Goal: Task Accomplishment & Management: Manage account settings

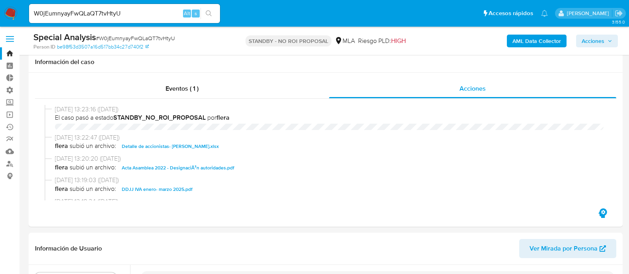
select select "10"
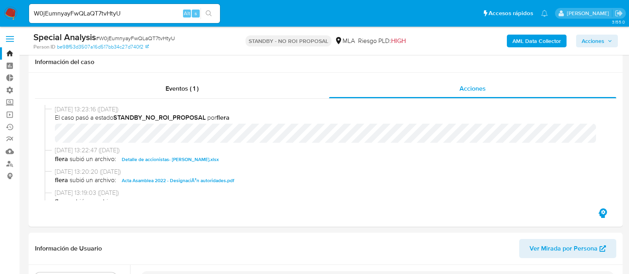
scroll to position [99, 0]
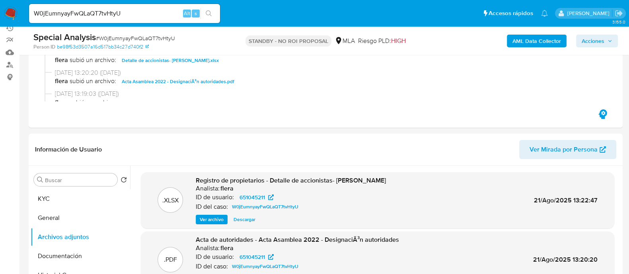
click at [169, 7] on div "W0jEumnyayFwQLaQT7tvHtyU Alt s" at bounding box center [124, 13] width 191 height 19
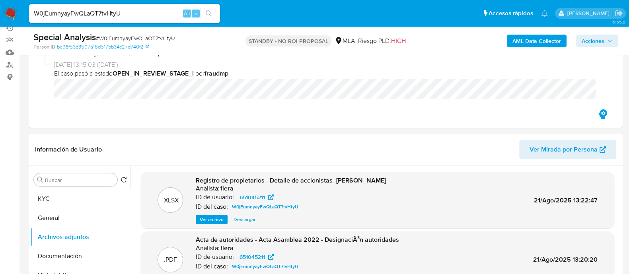
click at [161, 8] on div "W0jEumnyayFwQLaQT7tvHtyU Alt s" at bounding box center [124, 13] width 191 height 19
click at [143, 14] on input "W0jEumnyayFwQLaQT7tvHtyU" at bounding box center [124, 13] width 191 height 10
paste input "OiFy8iR6lpMDHrlfekS8XRS8"
type input "OiFy8iR6lpMDHrlfekS8XRS8"
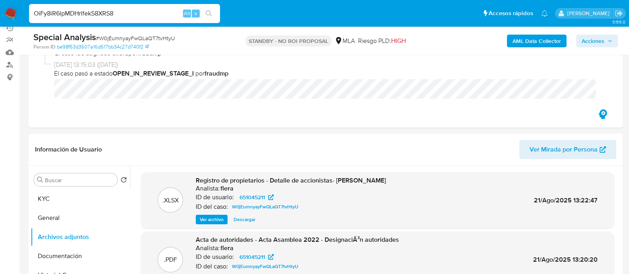
click at [215, 13] on button "search-icon" at bounding box center [209, 13] width 16 height 11
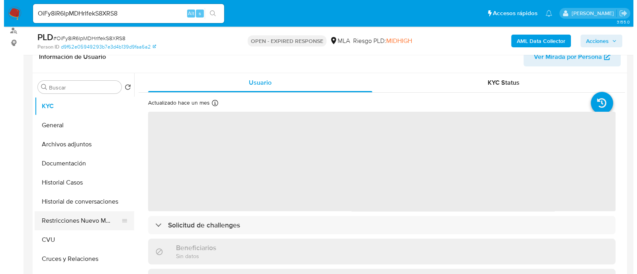
scroll to position [149, 0]
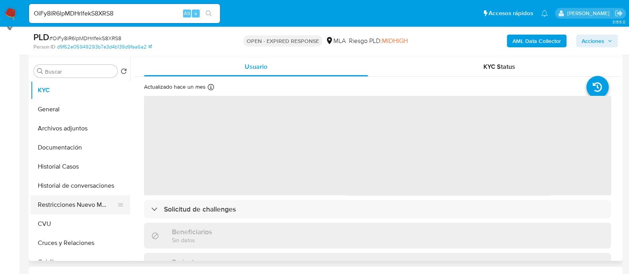
click at [67, 208] on button "Restricciones Nuevo Mundo" at bounding box center [77, 204] width 93 height 19
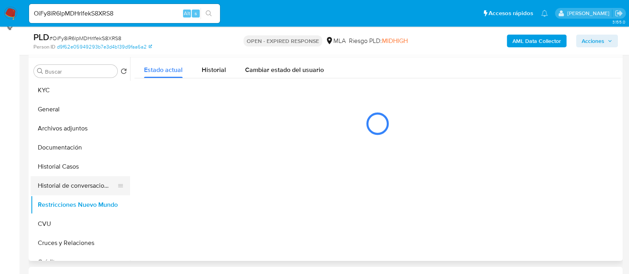
select select "10"
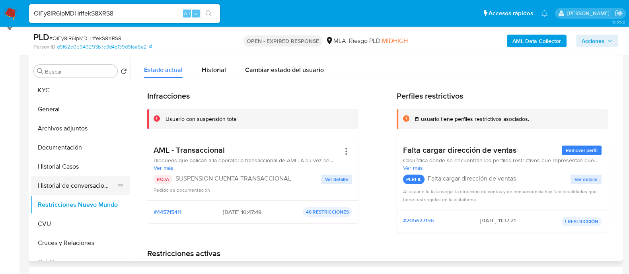
click at [73, 189] on button "Historial de conversaciones" at bounding box center [77, 185] width 93 height 19
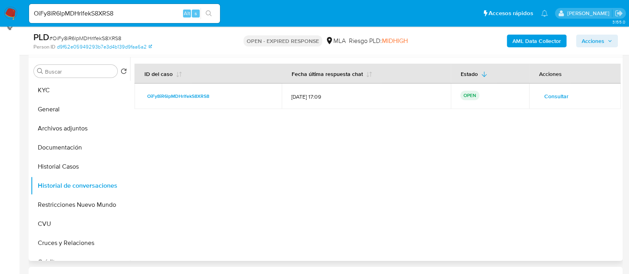
click at [551, 92] on span "Consultar" at bounding box center [556, 96] width 24 height 11
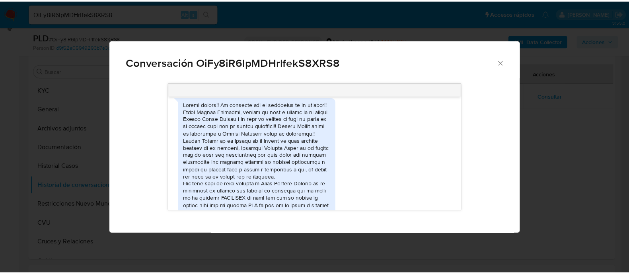
scroll to position [1112, 0]
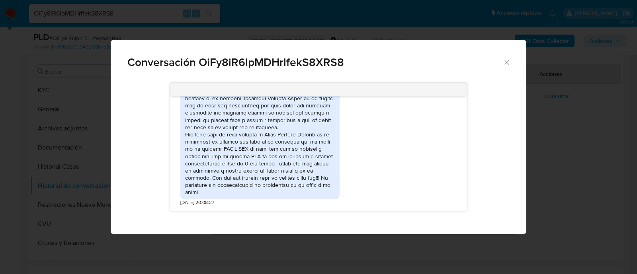
click at [558, 141] on div "Conversación OiFy8iR6lpMDHrlfekS8XRS8 18/06/2025 18:09:44 Hola, Esperamos que t…" at bounding box center [318, 137] width 637 height 274
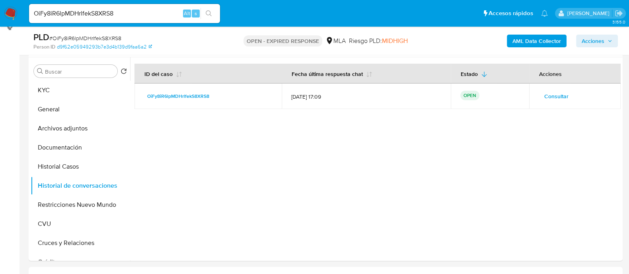
click at [134, 10] on input "OiFy8iR6lpMDHrlfekS8XRS8" at bounding box center [124, 13] width 191 height 10
paste input "W3ZyqkqV4pJbSFQffwUcvLPf"
type input "W3ZyqkqV4pJbSFQffwUcvLPf"
click at [215, 12] on button "search-icon" at bounding box center [209, 13] width 16 height 11
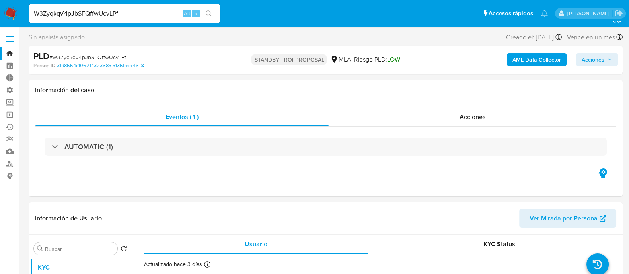
select select "10"
click at [144, 15] on input "W3ZyqkqV4pJbSFQffwUcvLPf" at bounding box center [124, 13] width 191 height 10
click at [211, 13] on icon "search-icon" at bounding box center [209, 13] width 6 height 6
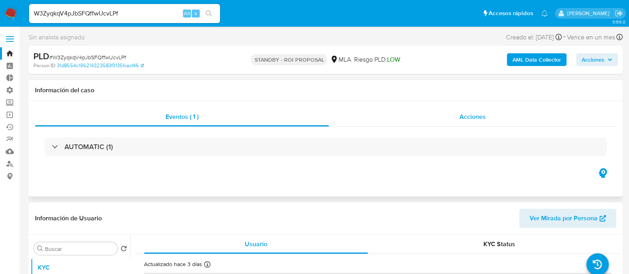
click at [451, 116] on div "Acciones" at bounding box center [472, 116] width 287 height 19
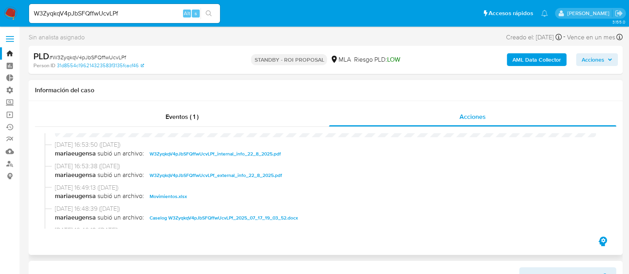
scroll to position [49, 0]
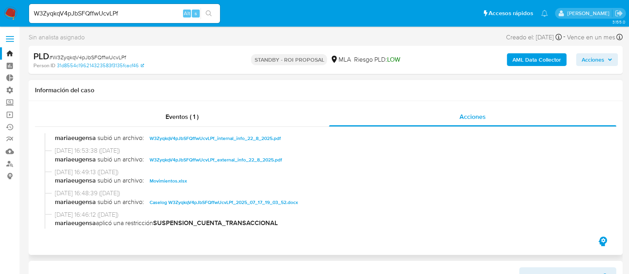
click at [180, 182] on span "Movimientos.xlsx" at bounding box center [168, 181] width 37 height 10
click at [183, 204] on span "Caselog W3ZyqkqV4pJbSFQffwUcvLPf_2025_07_17_19_03_52.docx" at bounding box center [224, 203] width 148 height 10
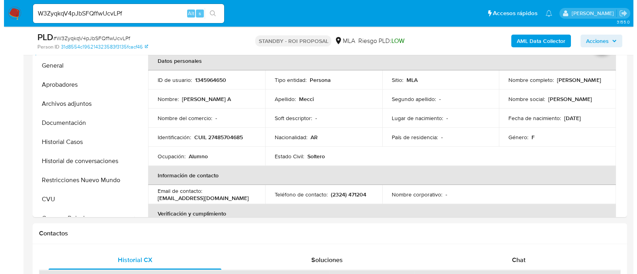
scroll to position [199, 0]
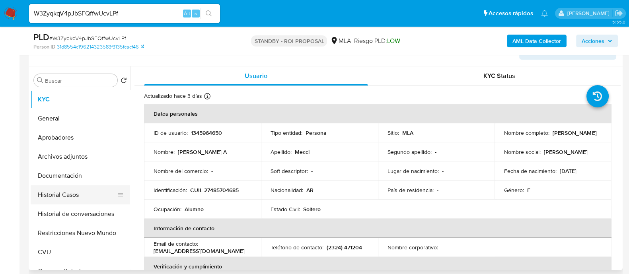
click at [98, 175] on button "Documentación" at bounding box center [80, 175] width 99 height 19
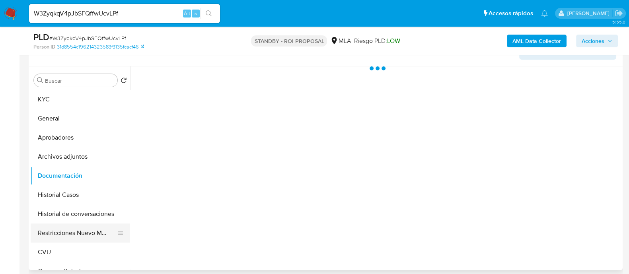
click at [95, 194] on button "Historial Casos" at bounding box center [80, 194] width 99 height 19
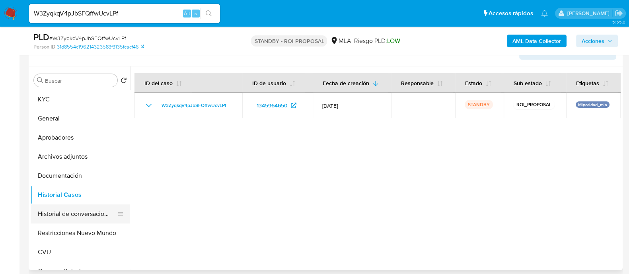
click at [88, 216] on button "Historial de conversaciones" at bounding box center [77, 214] width 93 height 19
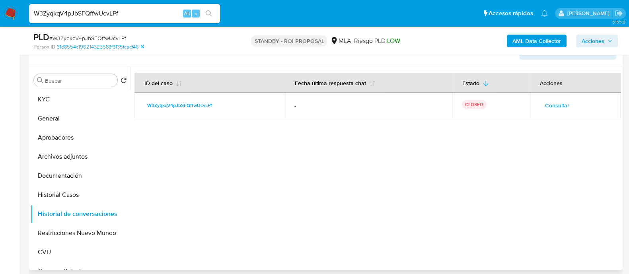
click at [548, 107] on span "Consultar" at bounding box center [557, 105] width 24 height 11
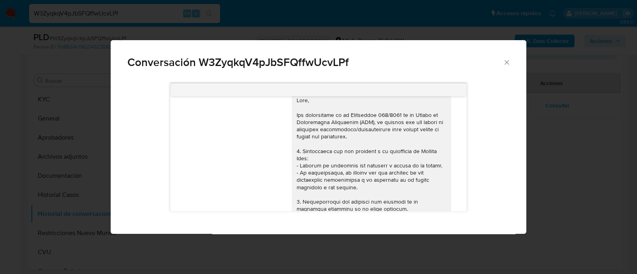
scroll to position [0, 0]
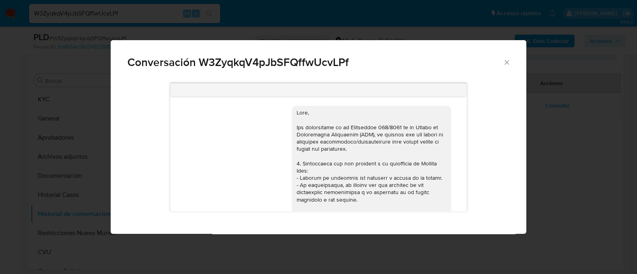
click at [567, 157] on div "Conversación W3ZyqkqV4pJbSFQffwUcvLPf 17/07/2025 20:11:36 Hola, Esperamos que t…" at bounding box center [318, 137] width 637 height 274
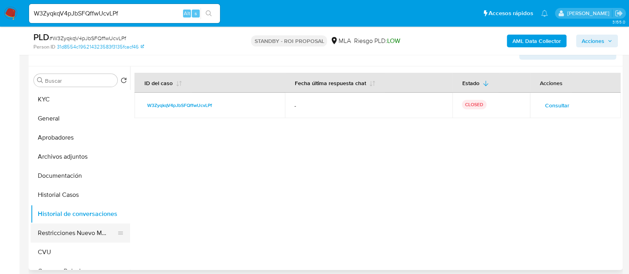
click at [90, 231] on button "Restricciones Nuevo Mundo" at bounding box center [77, 233] width 93 height 19
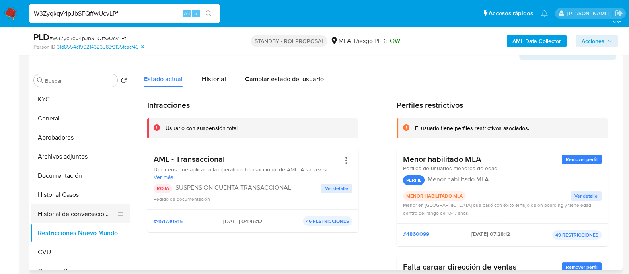
click at [75, 214] on button "Historial de conversaciones" at bounding box center [77, 214] width 93 height 19
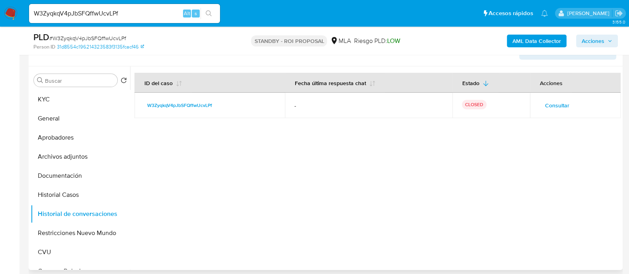
click at [556, 105] on span "Consultar" at bounding box center [557, 105] width 24 height 11
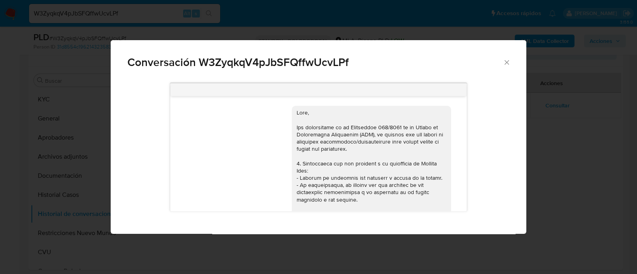
click at [62, 115] on div "Conversación W3ZyqkqV4pJbSFQffwUcvLPf 17/07/2025 20:11:36 Hola, Esperamos que t…" at bounding box center [318, 137] width 637 height 274
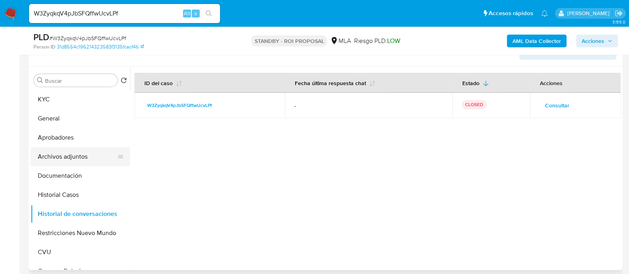
click at [78, 156] on button "Archivos adjuntos" at bounding box center [77, 156] width 93 height 19
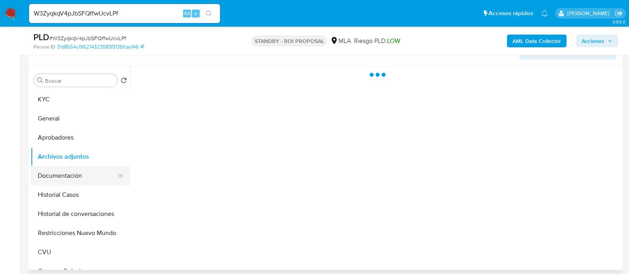
click at [80, 177] on button "Documentación" at bounding box center [77, 175] width 93 height 19
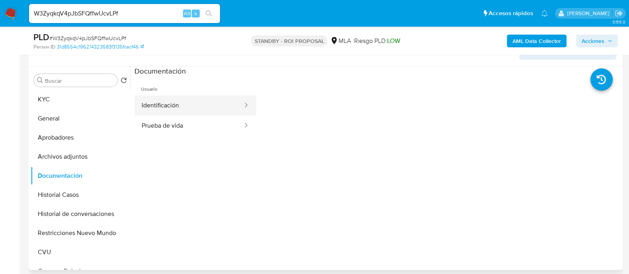
click at [202, 103] on button "Identificación" at bounding box center [188, 106] width 109 height 20
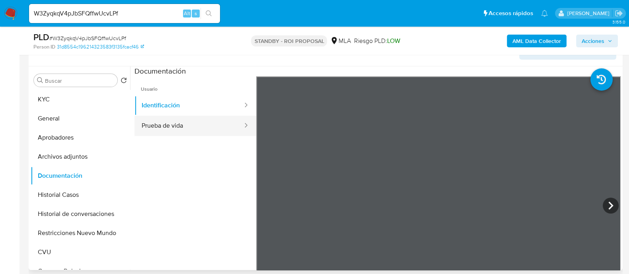
click at [194, 126] on button "Prueba de vida" at bounding box center [188, 126] width 109 height 20
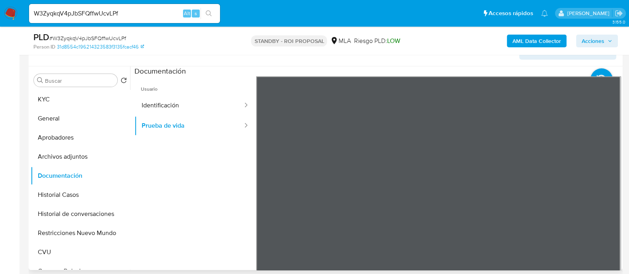
click at [155, 90] on span "Usuario" at bounding box center [195, 85] width 122 height 19
click at [155, 97] on button "Identificación" at bounding box center [188, 106] width 109 height 20
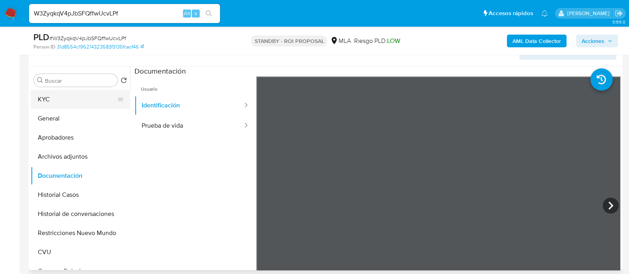
click at [47, 98] on button "KYC" at bounding box center [77, 99] width 93 height 19
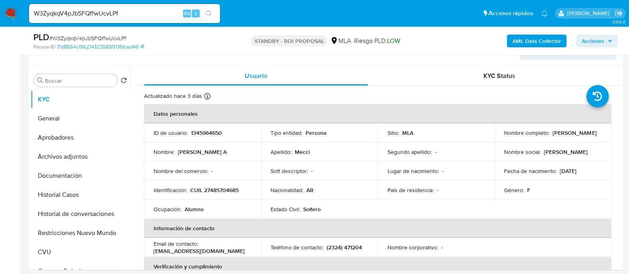
click at [121, 17] on input "W3ZyqkqV4pJbSFQffwUcvLPf" at bounding box center [124, 13] width 191 height 10
click at [126, 18] on input "W3ZyqkqV4pJbSFQffwUcvLPf" at bounding box center [124, 13] width 191 height 10
paste input "6QOlz9hAnnzkcJiTO4EC72Bu"
type input "6QOlz9hAnnzkcJiTO4EC72Bu"
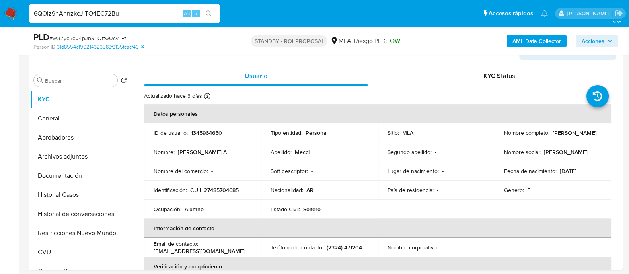
click at [211, 10] on icon "search-icon" at bounding box center [209, 13] width 6 height 6
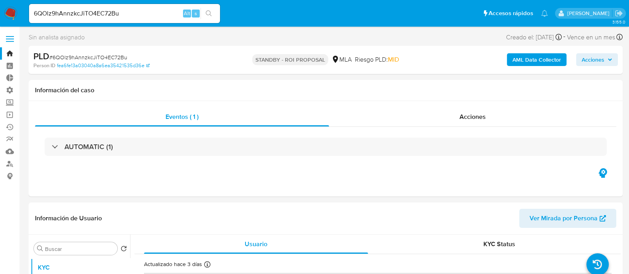
select select "10"
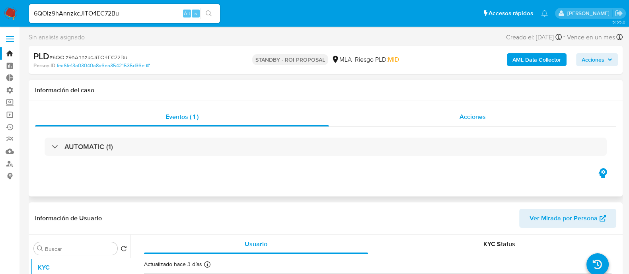
click at [485, 115] on span "Acciones" at bounding box center [473, 116] width 26 height 9
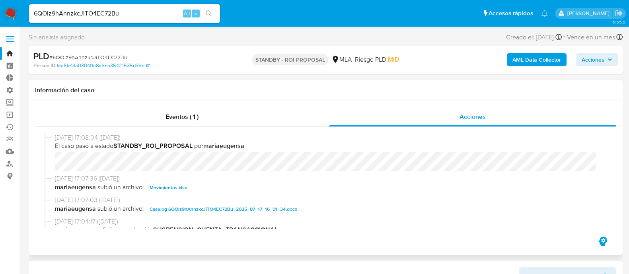
click at [166, 191] on span "Movimientos.xlsx" at bounding box center [168, 188] width 37 height 10
click at [165, 208] on span "Caselog 6QOlz9hAnnzkcJiTO4EC72Bu_2025_07_17_16_01_34.docx" at bounding box center [224, 210] width 148 height 10
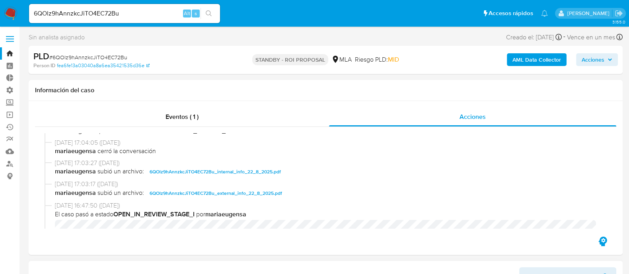
scroll to position [149, 0]
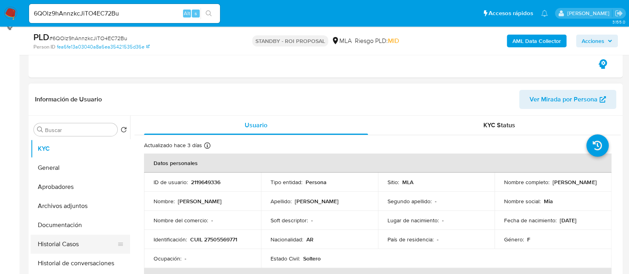
click at [78, 244] on button "Historial Casos" at bounding box center [77, 244] width 93 height 19
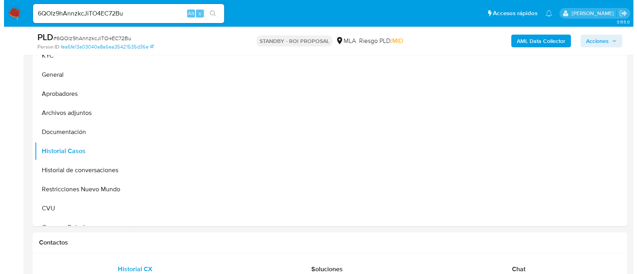
scroll to position [199, 0]
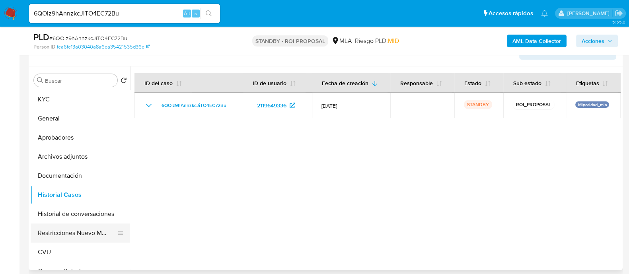
click at [82, 230] on button "Restricciones Nuevo Mundo" at bounding box center [77, 233] width 93 height 19
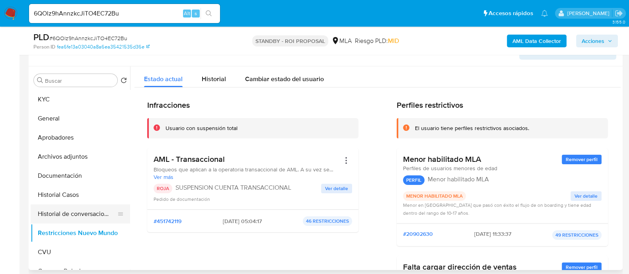
click at [81, 216] on button "Historial de conversaciones" at bounding box center [77, 214] width 93 height 19
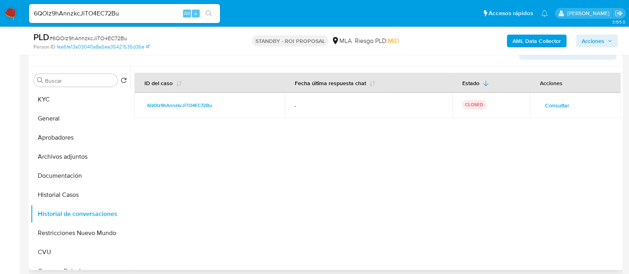
click at [588, 120] on div at bounding box center [375, 168] width 491 height 204
click at [564, 100] on span "Consultar" at bounding box center [557, 105] width 24 height 11
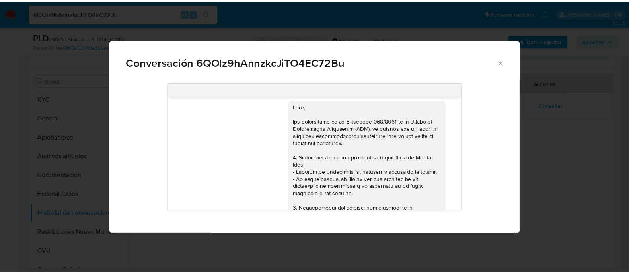
scroll to position [0, 0]
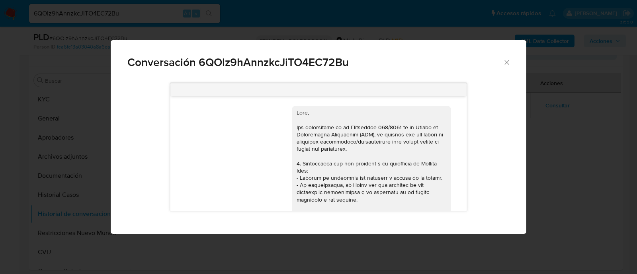
click at [555, 170] on div "Conversación 6QOlz9hAnnzkcJiTO4EC72Bu 17/07/2025 20:11:16 Hola, Esperamos que t…" at bounding box center [318, 137] width 637 height 274
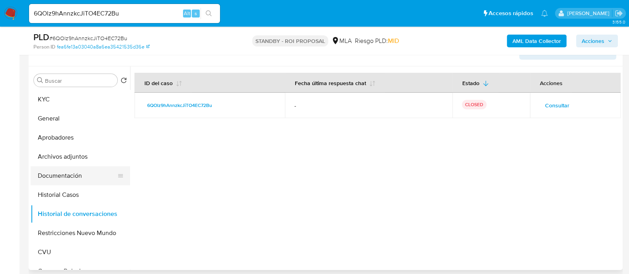
click at [81, 179] on button "Documentación" at bounding box center [77, 175] width 93 height 19
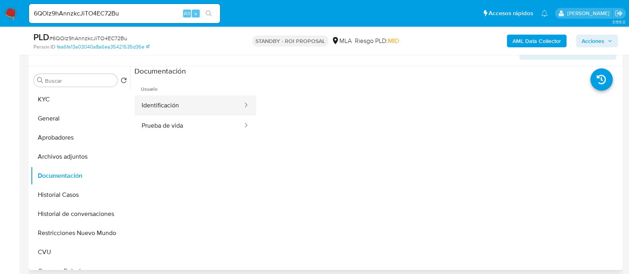
click at [168, 107] on button "Identificación" at bounding box center [188, 106] width 109 height 20
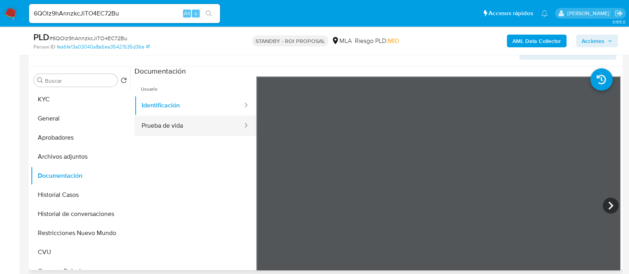
click at [165, 122] on button "Prueba de vida" at bounding box center [188, 126] width 109 height 20
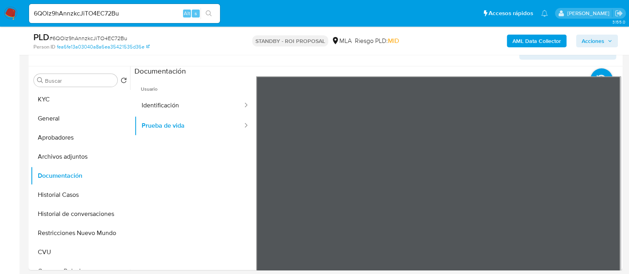
drag, startPoint x: 81, startPoint y: 101, endPoint x: 0, endPoint y: 186, distance: 117.1
click at [81, 101] on button "KYC" at bounding box center [80, 99] width 99 height 19
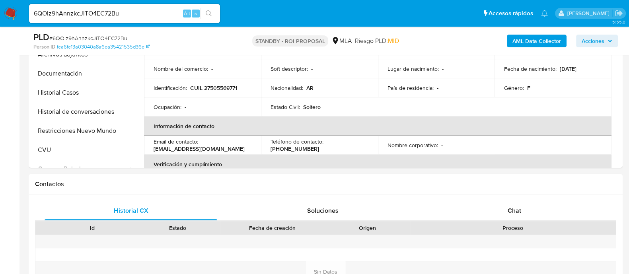
scroll to position [249, 0]
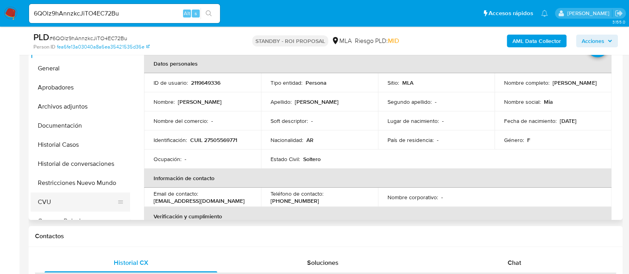
click at [61, 198] on button "CVU" at bounding box center [77, 202] width 93 height 19
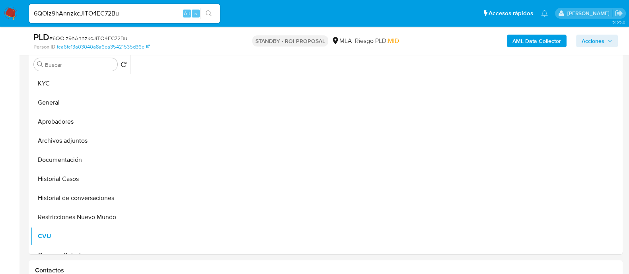
scroll to position [199, 0]
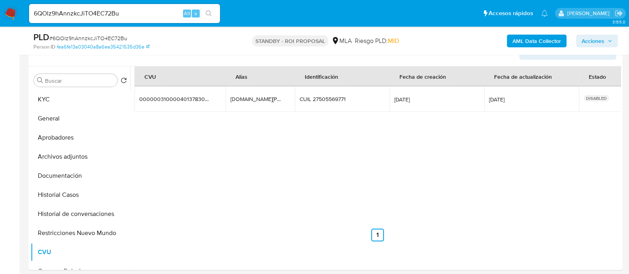
click at [148, 15] on input "6QOlz9hAnnzkcJiTO4EC72Bu" at bounding box center [124, 13] width 191 height 10
paste input "0GX1d42H4a9g9XC8nMk9Vjm2"
type input "0GX1d42H4a9g9XC8nMk9Vjm2"
click at [211, 12] on icon "search-icon" at bounding box center [209, 13] width 6 height 6
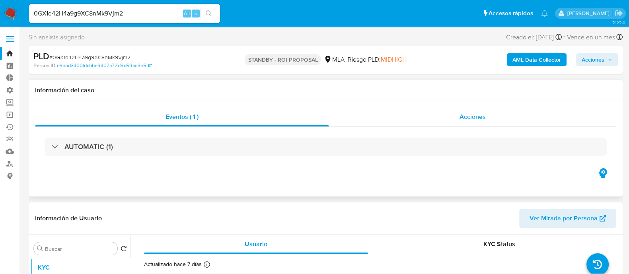
click at [458, 119] on div "Acciones" at bounding box center [472, 116] width 287 height 19
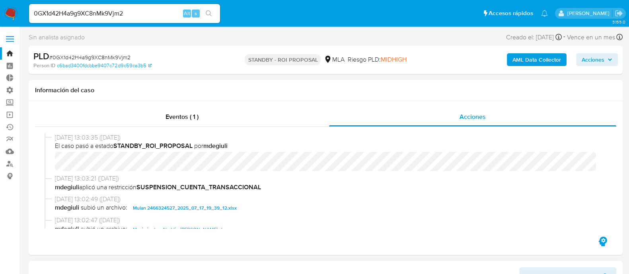
select select "10"
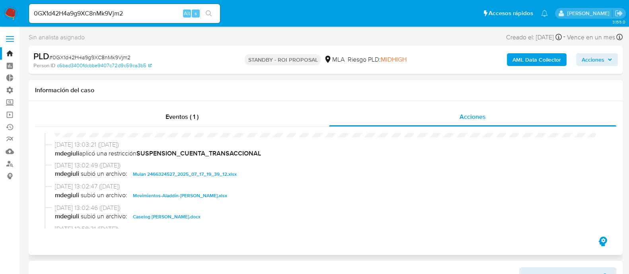
scroll to position [49, 0]
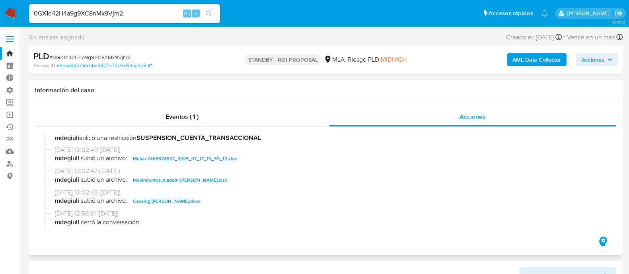
click at [190, 179] on span "Movimientos-Aladdin-Lina Mercedes Navarro.xlsx" at bounding box center [180, 180] width 94 height 10
drag, startPoint x: 187, startPoint y: 198, endPoint x: 194, endPoint y: 199, distance: 6.4
click at [187, 199] on span "Caselog Lina Mercedes Navarro.docx" at bounding box center [167, 202] width 68 height 10
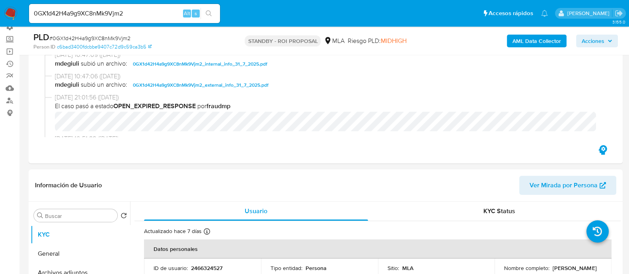
scroll to position [99, 0]
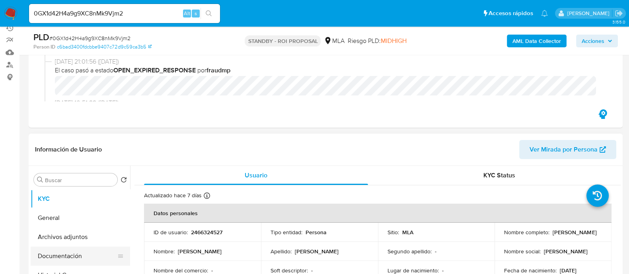
drag, startPoint x: 80, startPoint y: 250, endPoint x: 71, endPoint y: 255, distance: 10.5
click at [80, 250] on button "Documentación" at bounding box center [77, 256] width 93 height 19
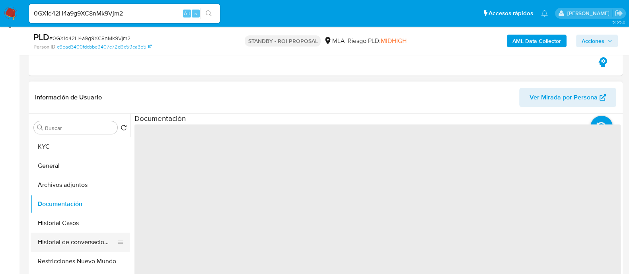
scroll to position [199, 0]
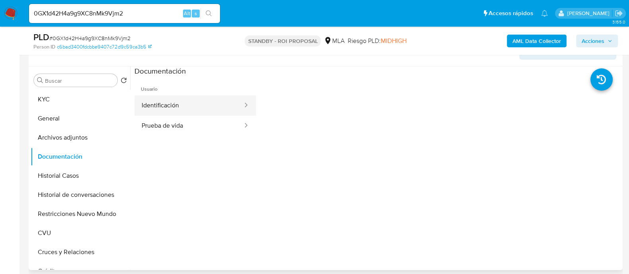
click at [237, 107] on div at bounding box center [243, 105] width 13 height 9
click at [198, 111] on button "Identificación" at bounding box center [188, 106] width 109 height 20
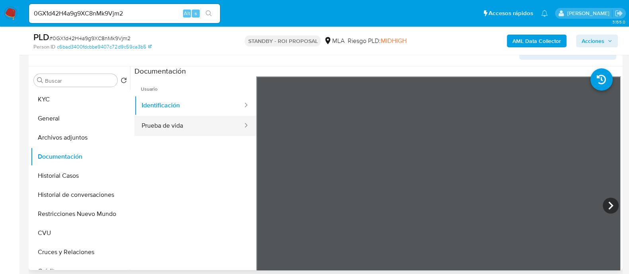
click at [199, 124] on button "Prueba de vida" at bounding box center [188, 126] width 109 height 20
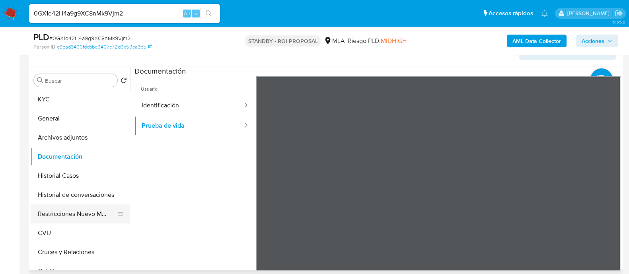
click at [74, 212] on button "Restricciones Nuevo Mundo" at bounding box center [77, 214] width 93 height 19
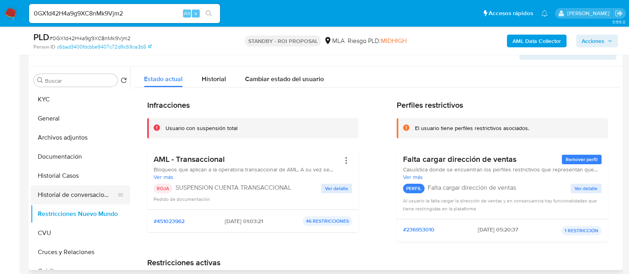
click at [82, 198] on button "Historial de conversaciones" at bounding box center [77, 194] width 93 height 19
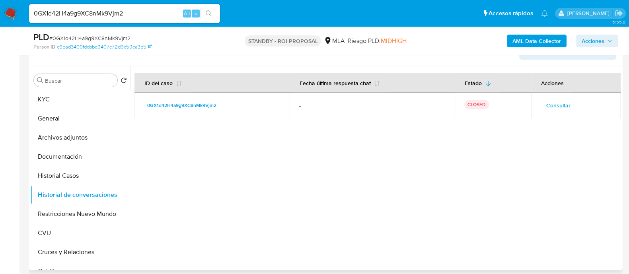
click at [553, 107] on span "Consultar" at bounding box center [558, 105] width 24 height 11
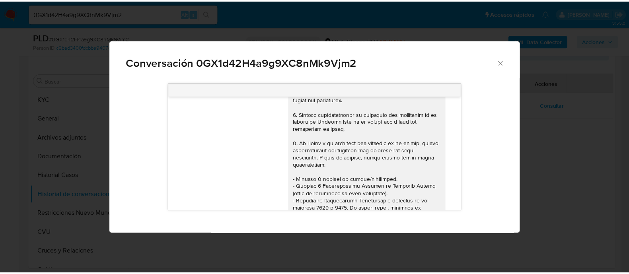
scroll to position [0, 0]
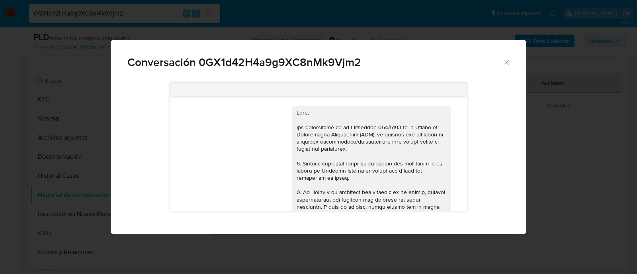
click at [338, 27] on div "Conversación 0GX1d42H4a9g9XC8nMk9Vjm2 17/07/2025 19:47:42 Hola, Esperamos que t…" at bounding box center [318, 137] width 637 height 274
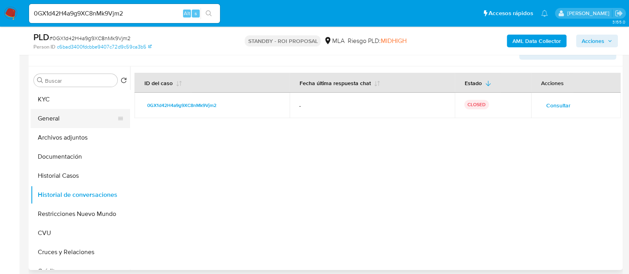
click at [72, 120] on button "General" at bounding box center [77, 118] width 93 height 19
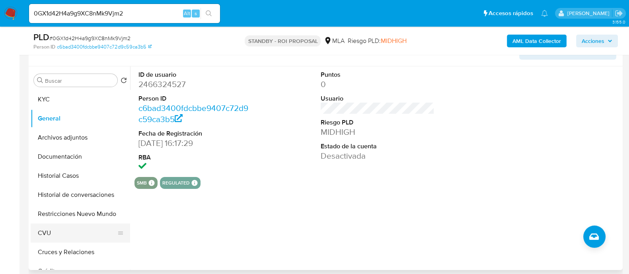
click at [58, 234] on button "CVU" at bounding box center [77, 233] width 93 height 19
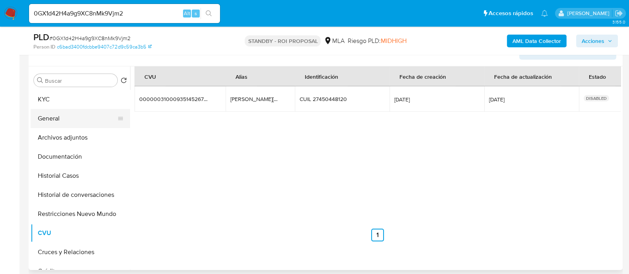
click at [58, 126] on button "General" at bounding box center [77, 118] width 93 height 19
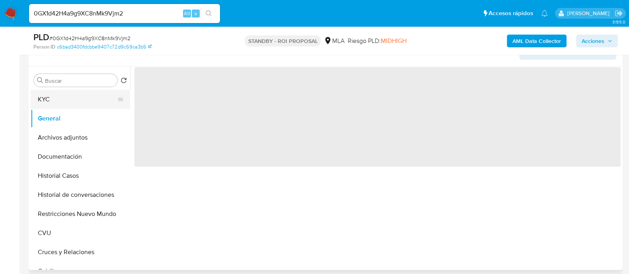
click at [55, 100] on button "KYC" at bounding box center [77, 99] width 93 height 19
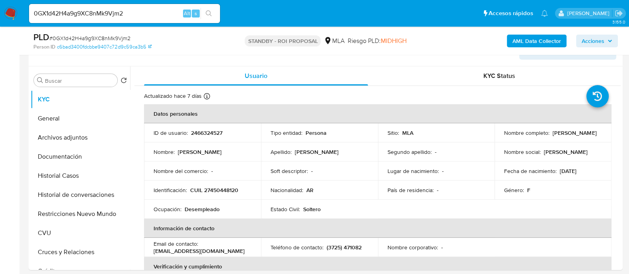
drag, startPoint x: 162, startPoint y: 5, endPoint x: 157, endPoint y: 15, distance: 10.9
click at [161, 5] on div "0GX1d42H4a9g9XC8nMk9Vjm2 Alt s" at bounding box center [124, 13] width 191 height 19
click at [152, 17] on input "0GX1d42H4a9g9XC8nMk9Vjm2" at bounding box center [124, 13] width 191 height 10
click at [151, 17] on input "0GX1d42H4a9g9XC8nMk9Vjm2" at bounding box center [124, 13] width 191 height 10
paste input "Nj6blPrkFd6lxEubro5LTQWE"
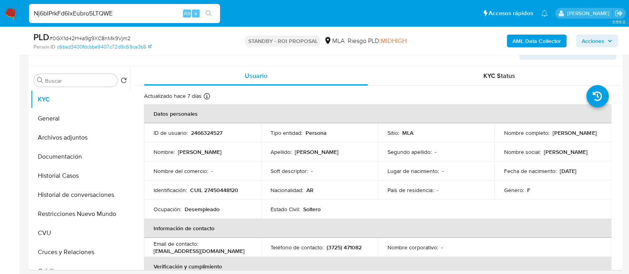
click at [219, 16] on input "Nj6blPrkFd6lxEubro5LTQWE" at bounding box center [124, 13] width 191 height 10
type input "Nj6blPrkFd6lxEubro5LTQWE"
click at [205, 16] on button "search-icon" at bounding box center [209, 13] width 16 height 11
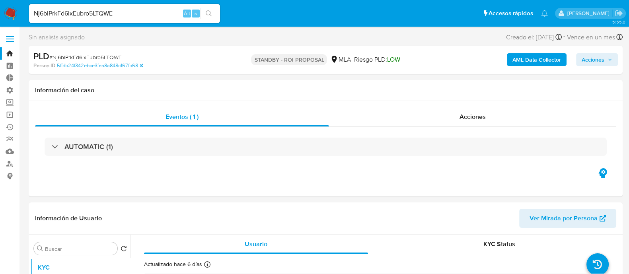
select select "10"
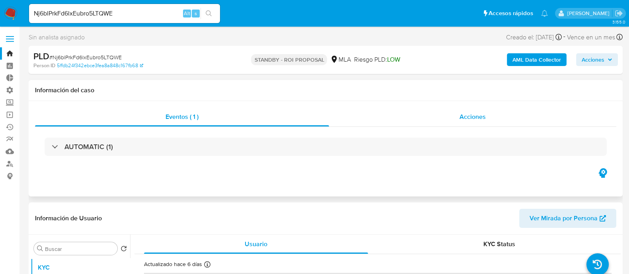
click at [462, 123] on div "Acciones" at bounding box center [472, 116] width 287 height 19
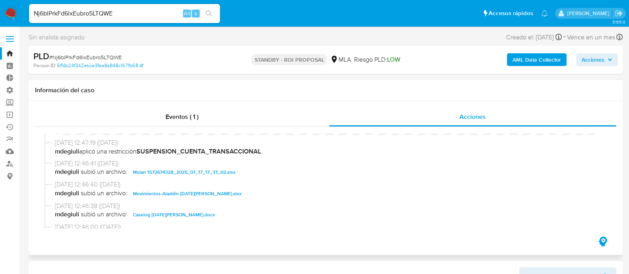
scroll to position [49, 0]
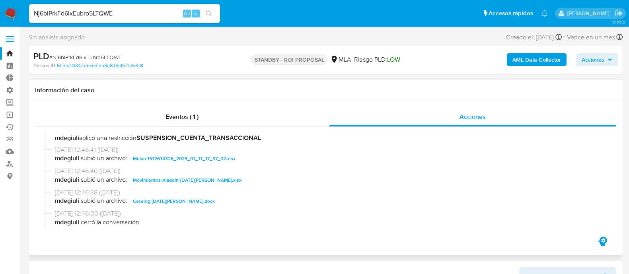
click at [177, 182] on span "Movimientos-Aladdin-Lucia Danila Ramirez.xlsx" at bounding box center [187, 180] width 109 height 10
click at [177, 201] on span "Caselog Lucia Danila Ramirez.docx" at bounding box center [174, 202] width 82 height 10
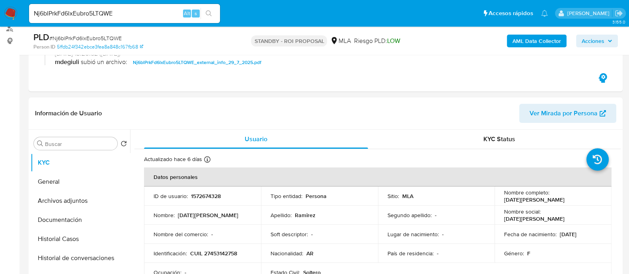
scroll to position [199, 0]
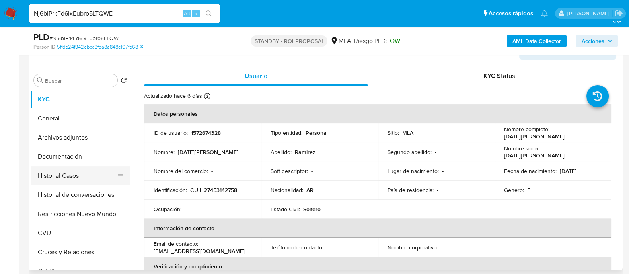
click at [73, 177] on button "Historial Casos" at bounding box center [77, 175] width 93 height 19
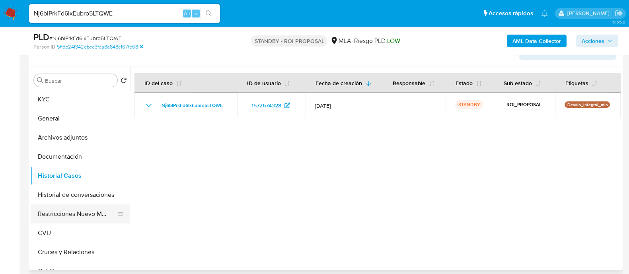
click at [93, 213] on button "Restricciones Nuevo Mundo" at bounding box center [77, 214] width 93 height 19
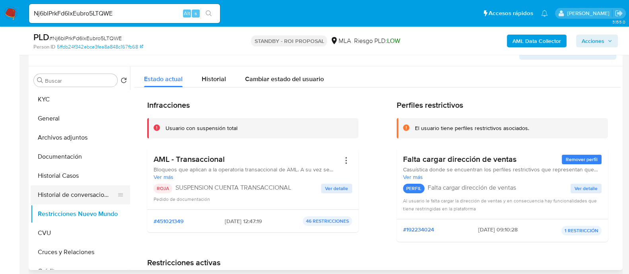
click at [86, 192] on button "Historial de conversaciones" at bounding box center [77, 194] width 93 height 19
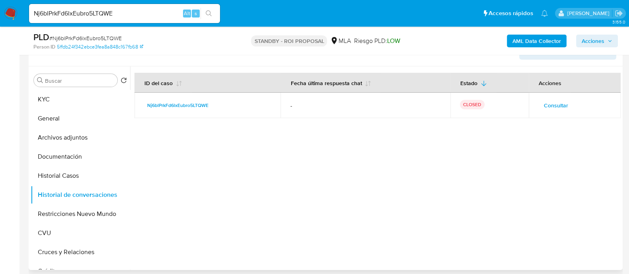
click at [558, 106] on span "Consultar" at bounding box center [556, 105] width 24 height 11
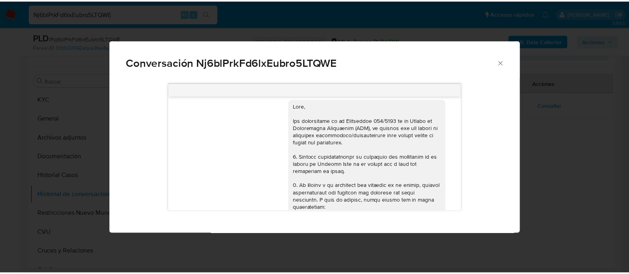
scroll to position [0, 0]
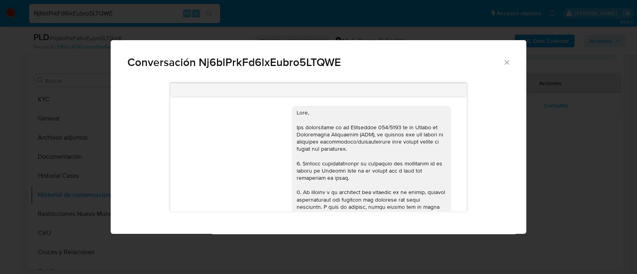
click at [86, 203] on div "Conversación Nj6blPrkFd6lxEubro5LTQWE 17/07/2025 19:47:37 Hola, Esperamos que t…" at bounding box center [318, 137] width 637 height 274
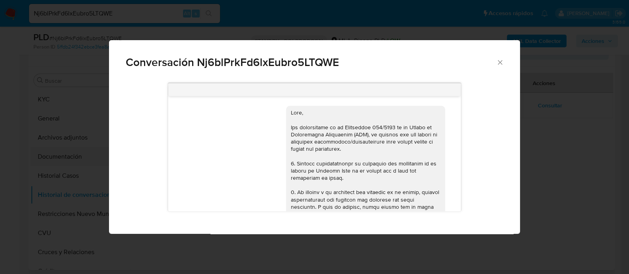
click at [78, 156] on button "Documentación" at bounding box center [77, 156] width 93 height 19
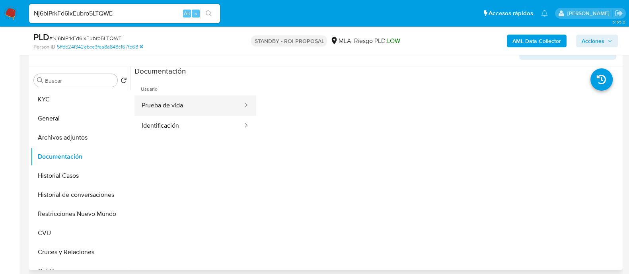
click at [187, 101] on button "Prueba de vida" at bounding box center [188, 106] width 109 height 20
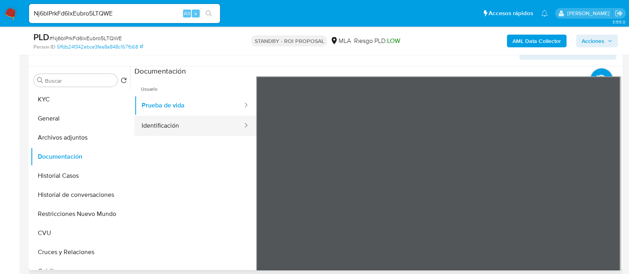
click at [181, 121] on button "Identificación" at bounding box center [188, 126] width 109 height 20
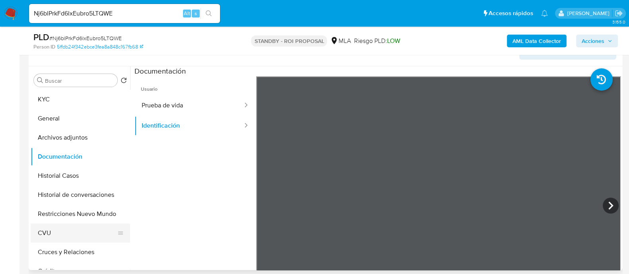
click at [71, 229] on button "CVU" at bounding box center [77, 233] width 93 height 19
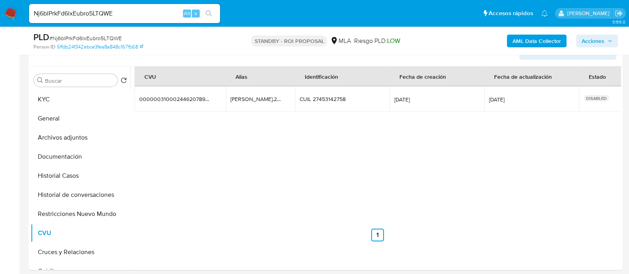
drag, startPoint x: 152, startPoint y: 20, endPoint x: 150, endPoint y: 13, distance: 7.7
click at [151, 20] on div "Nj6blPrkFd6lxEubro5LTQWE Alt s" at bounding box center [124, 13] width 191 height 19
click at [150, 13] on input "Nj6blPrkFd6lxEubro5LTQWE" at bounding box center [124, 13] width 191 height 10
paste input "wjLw4U9IXn6ezxwnpaNzkD1y"
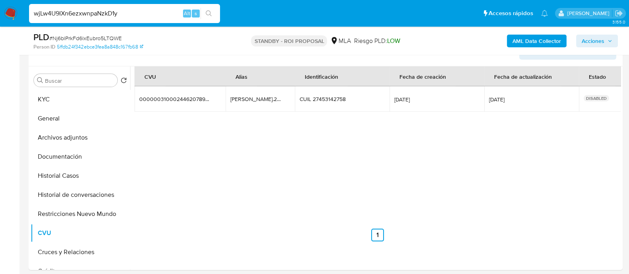
type input "wjLw4U9IXn6ezxwnpaNzkD1y"
click at [209, 11] on icon "search-icon" at bounding box center [209, 13] width 6 height 6
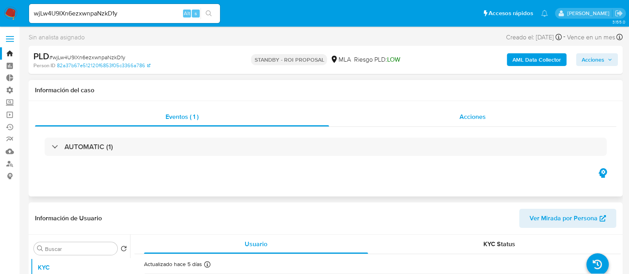
click at [454, 112] on div "Acciones" at bounding box center [472, 116] width 287 height 19
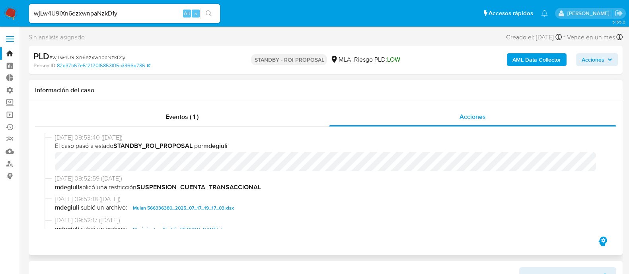
scroll to position [49, 0]
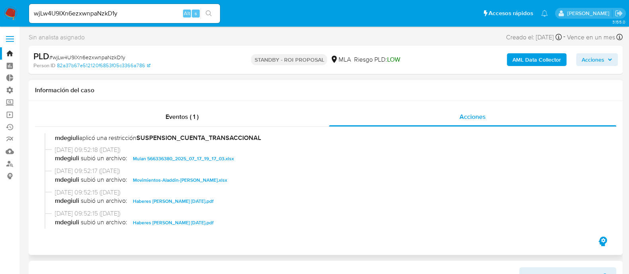
select select "10"
click at [176, 175] on span "Movimientos-Aladdin-Luz Maria Monica Rallo.xlsx" at bounding box center [180, 180] width 94 height 10
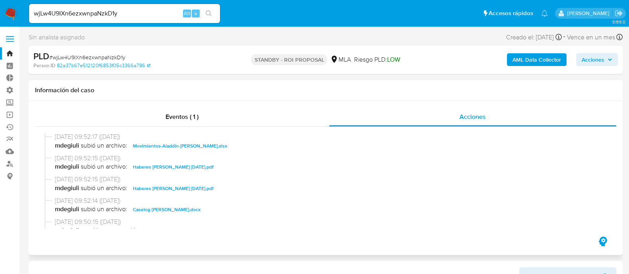
scroll to position [99, 0]
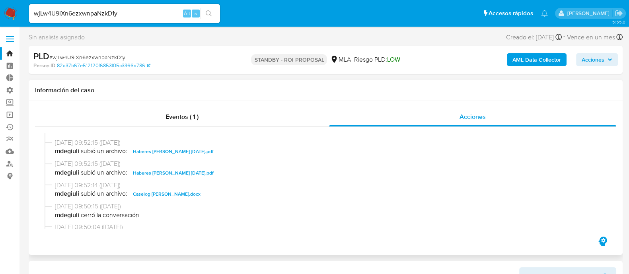
click at [181, 191] on span "Caselog Luz Maria Monica Rallo.docx" at bounding box center [167, 194] width 68 height 10
click at [197, 170] on span "Haberes Emiliano Puertas Jun 2025.pdf" at bounding box center [173, 173] width 81 height 10
click at [197, 146] on span "20/08/2025 09:52:15 (hace 5 días)" at bounding box center [329, 142] width 549 height 9
click at [191, 151] on span "Haberes Emiliano Puertas Nov 2024.pdf" at bounding box center [173, 152] width 81 height 10
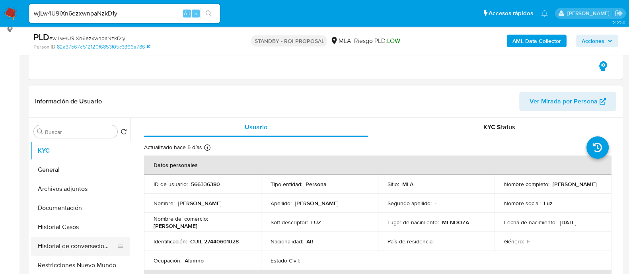
scroll to position [149, 0]
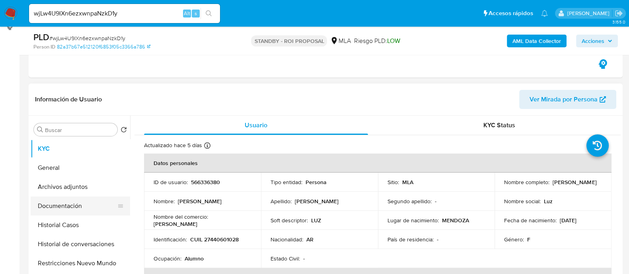
click at [66, 210] on button "Documentación" at bounding box center [77, 206] width 93 height 19
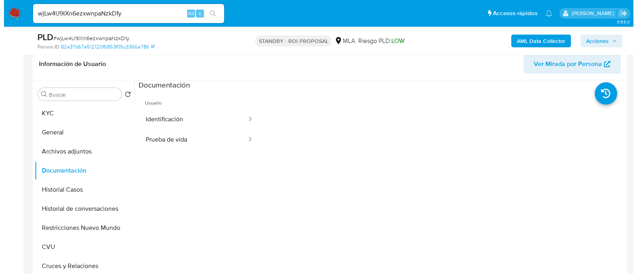
scroll to position [199, 0]
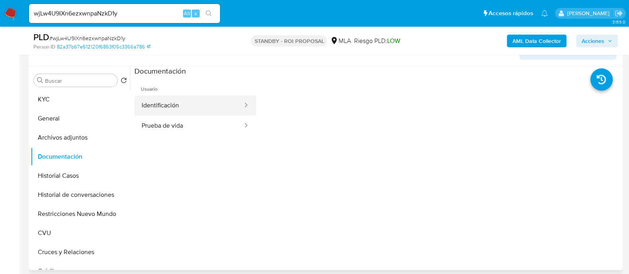
click at [173, 100] on button "Identificación" at bounding box center [188, 106] width 109 height 20
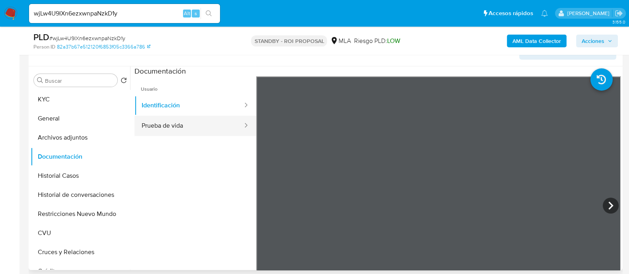
click at [179, 125] on button "Prueba de vida" at bounding box center [188, 126] width 109 height 20
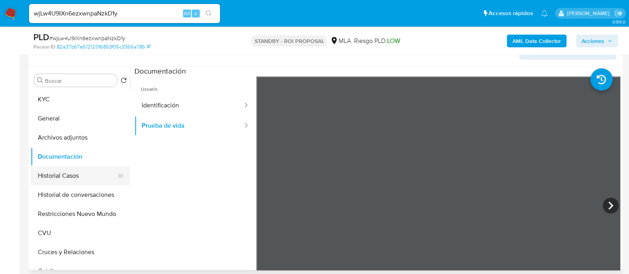
click at [74, 182] on button "Historial Casos" at bounding box center [77, 175] width 93 height 19
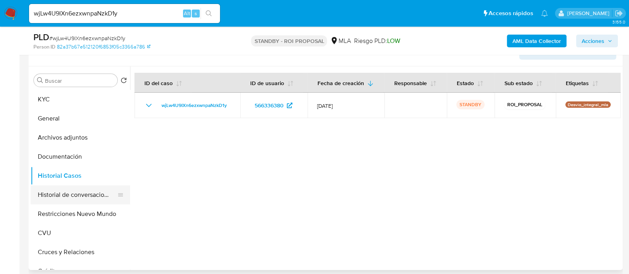
drag, startPoint x: 84, startPoint y: 198, endPoint x: 99, endPoint y: 197, distance: 14.8
click at [84, 198] on button "Historial de conversaciones" at bounding box center [77, 194] width 93 height 19
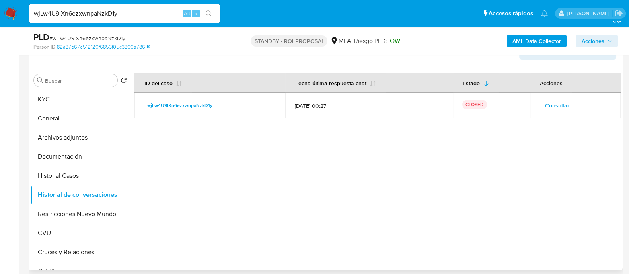
click at [553, 106] on span "Consultar" at bounding box center [557, 105] width 24 height 11
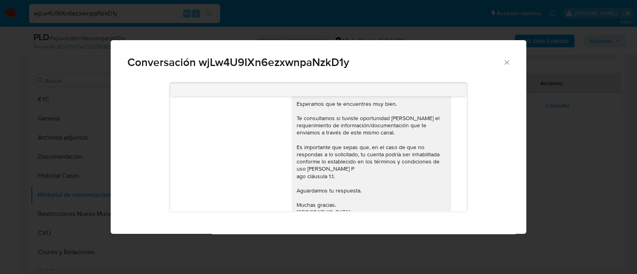
scroll to position [173, 0]
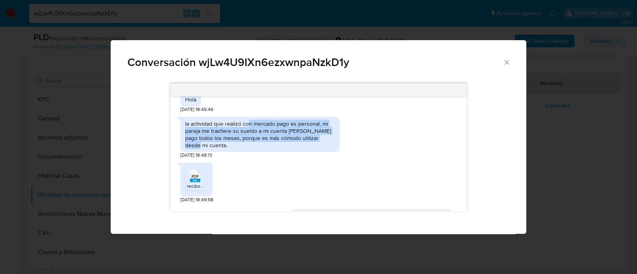
drag, startPoint x: 248, startPoint y: 130, endPoint x: 348, endPoint y: 142, distance: 101.0
click at [348, 142] on div "la actividad que realizó con mercado pago es personal, mi pareja me trasfiere s…" at bounding box center [318, 136] width 276 height 46
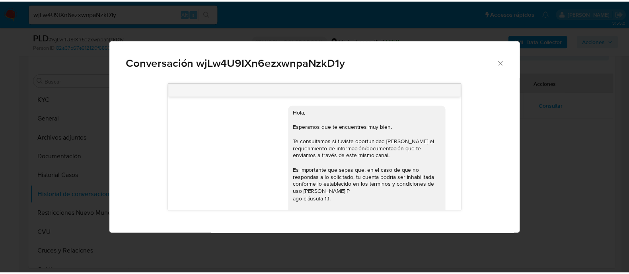
scroll to position [0, 0]
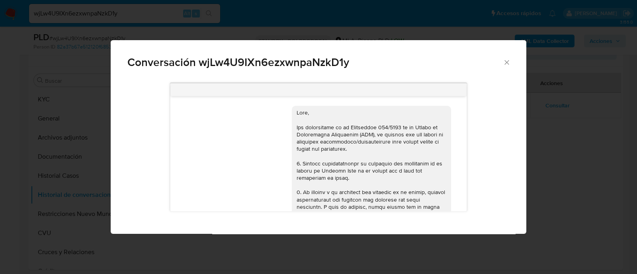
click at [15, 175] on div "Conversación wjLw4U9IXn6ezxwnpaNzkD1y 17/07/2025 19:47:51 Hola, Esperamos que t…" at bounding box center [318, 137] width 637 height 274
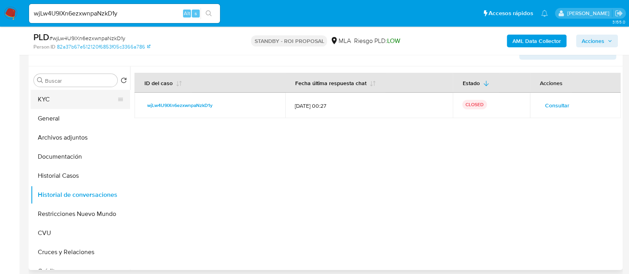
click at [86, 105] on button "KYC" at bounding box center [77, 99] width 93 height 19
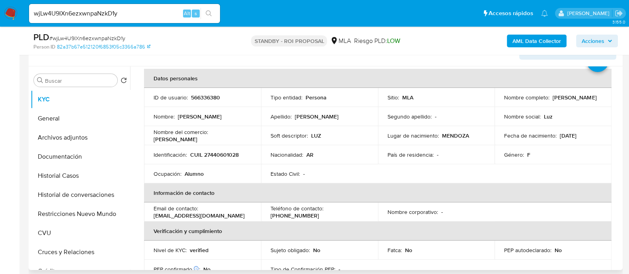
scroll to position [49, 0]
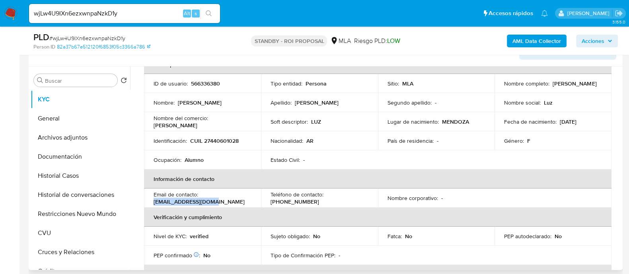
drag, startPoint x: 211, startPoint y: 201, endPoint x: 152, endPoint y: 203, distance: 59.3
click at [152, 203] on td "Email de contacto : luzrallo77@gmail.com" at bounding box center [202, 198] width 117 height 19
copy p "luzrallo77@gmail.com"
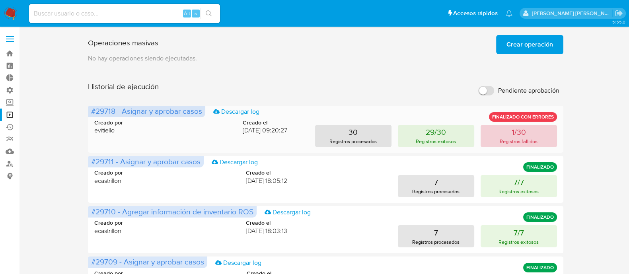
click at [523, 142] on p "Registros fallidos" at bounding box center [519, 142] width 38 height 8
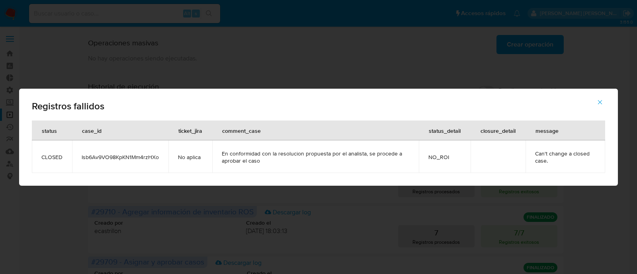
click at [142, 158] on span "Isb6Av9VO98KpKN1Mm4rzHXo" at bounding box center [120, 157] width 77 height 7
click at [154, 46] on div "Registros fallidos status case_id ticket_jira comment_case status_detail closur…" at bounding box center [318, 137] width 637 height 274
click at [140, 10] on div "Registros fallidos status case_id ticket_jira comment_case status_detail closur…" at bounding box center [318, 137] width 637 height 274
click at [607, 102] on button "button" at bounding box center [600, 102] width 28 height 19
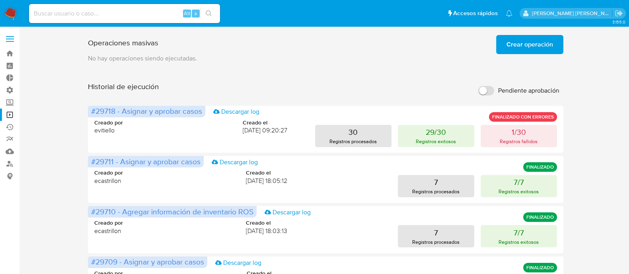
click at [151, 18] on input at bounding box center [124, 13] width 191 height 10
paste input "Isb6Av9VO98KpKN1Mm4rzHXo"
type input "Isb6Av9VO98KpKN1Mm4rzHXo"
click at [203, 17] on button "search-icon" at bounding box center [209, 13] width 16 height 11
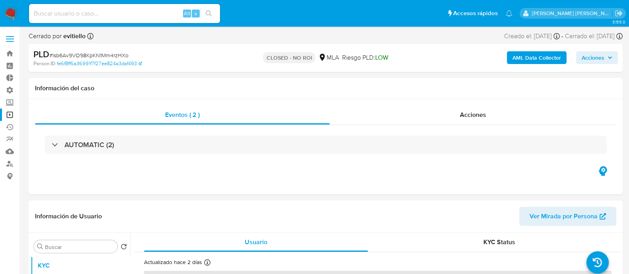
select select "10"
click at [486, 113] on span "Acciones" at bounding box center [473, 114] width 26 height 9
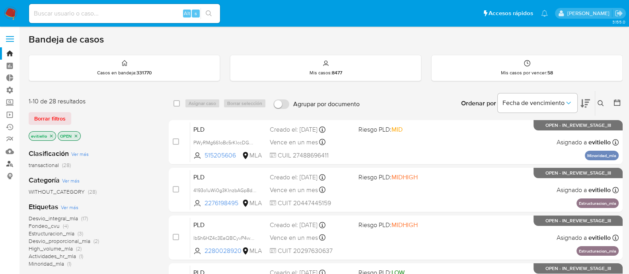
click at [13, 164] on link "Buscador de personas" at bounding box center [47, 164] width 95 height 12
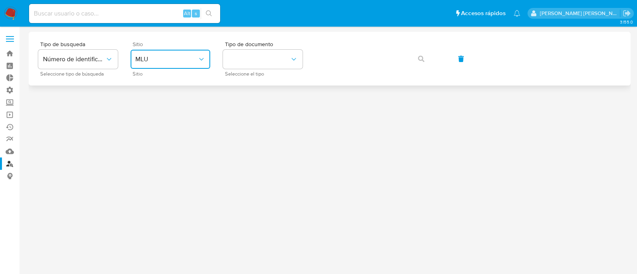
click at [176, 60] on span "MLU" at bounding box center [166, 59] width 62 height 8
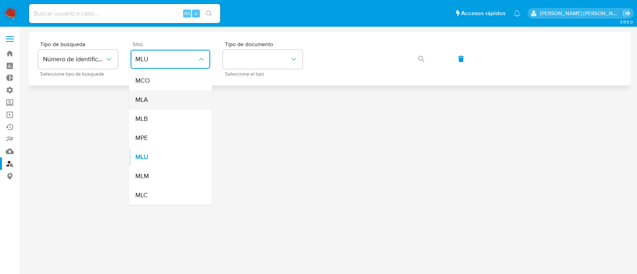
click at [164, 104] on div "MLA" at bounding box center [167, 99] width 65 height 19
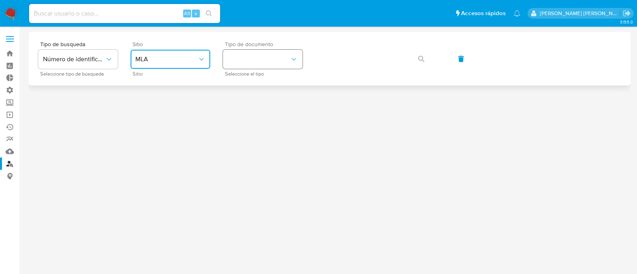
click at [259, 62] on button "identificationType" at bounding box center [263, 59] width 80 height 19
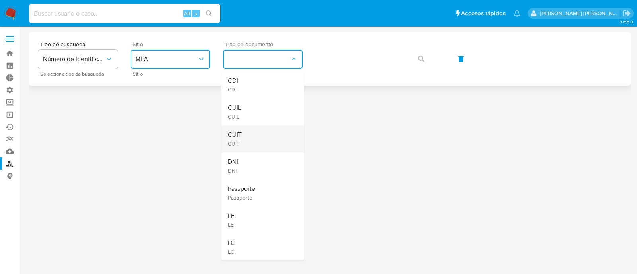
click at [272, 142] on div "CUIT CUIT" at bounding box center [260, 138] width 65 height 27
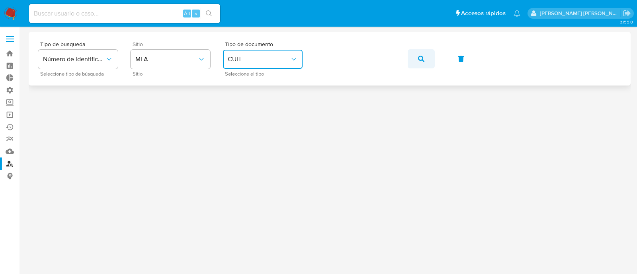
click at [418, 51] on span "button" at bounding box center [421, 59] width 6 height 18
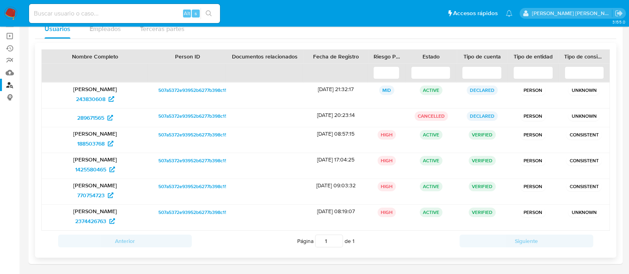
scroll to position [79, 0]
click at [90, 99] on span "243830608" at bounding box center [90, 98] width 29 height 13
click at [96, 96] on span "243830608" at bounding box center [90, 98] width 29 height 13
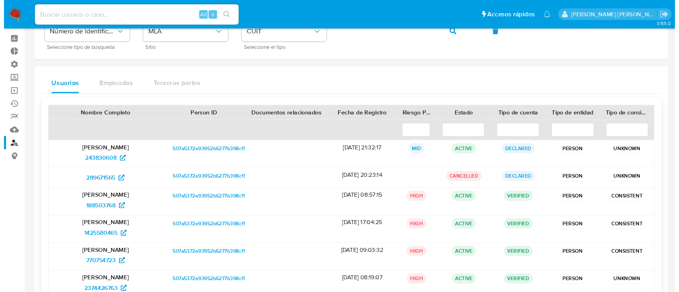
scroll to position [0, 0]
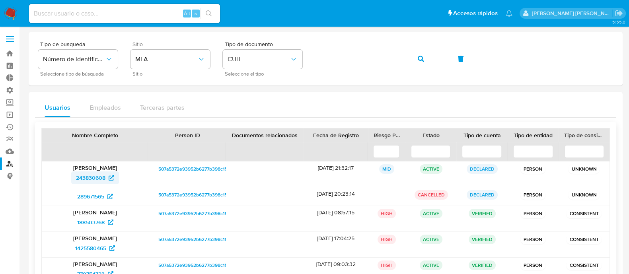
click at [96, 181] on span "243830608" at bounding box center [90, 178] width 29 height 13
click at [418, 60] on icon "button" at bounding box center [421, 59] width 6 height 6
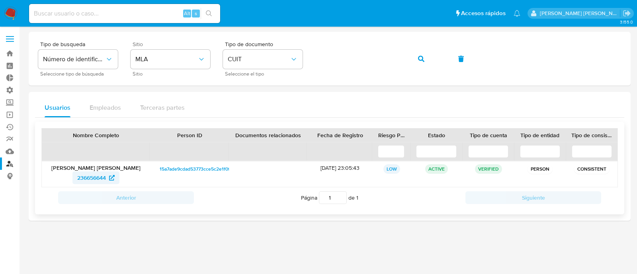
click at [104, 176] on span "236656644" at bounding box center [91, 178] width 29 height 13
click at [82, 57] on div "Tipo de busqueda Número de identificación Seleccione tipo de búsqueda Sitio MLA…" at bounding box center [329, 58] width 583 height 35
click at [416, 58] on button "button" at bounding box center [420, 58] width 27 height 19
click at [85, 176] on span "67863360" at bounding box center [91, 178] width 25 height 13
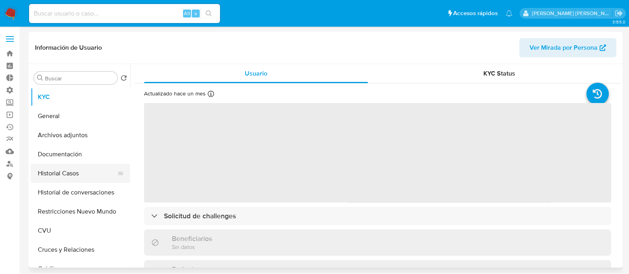
click at [96, 178] on button "Historial Casos" at bounding box center [77, 173] width 93 height 19
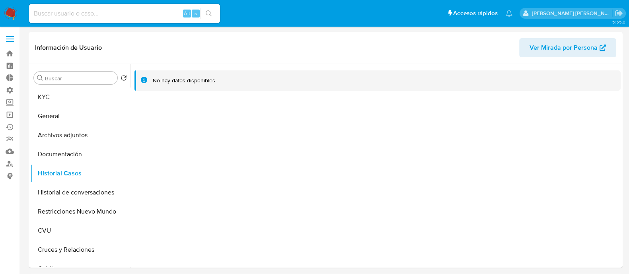
select select "10"
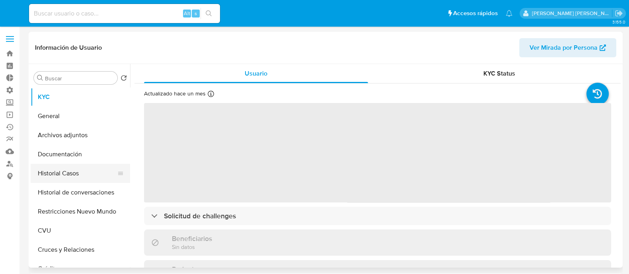
select select "10"
click at [90, 180] on button "Historial Casos" at bounding box center [80, 173] width 99 height 19
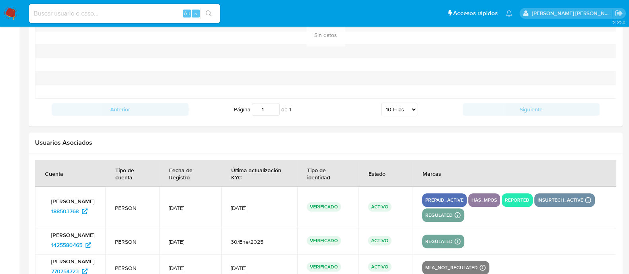
scroll to position [1022, 0]
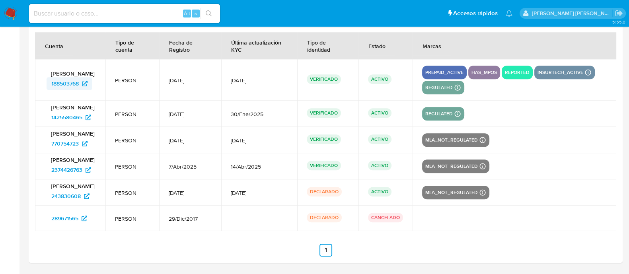
click at [64, 86] on span "188503768" at bounding box center [64, 83] width 27 height 13
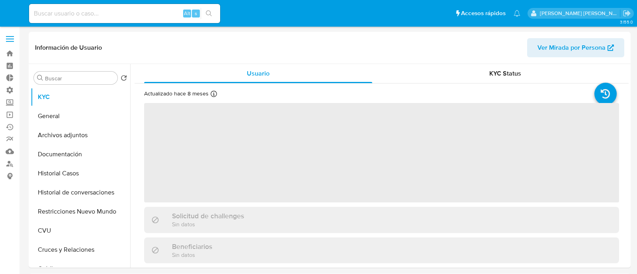
select select "10"
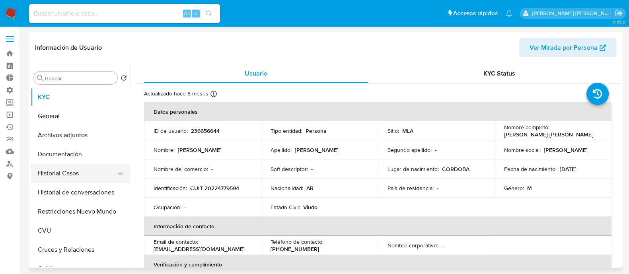
click at [72, 173] on button "Historial Casos" at bounding box center [77, 173] width 93 height 19
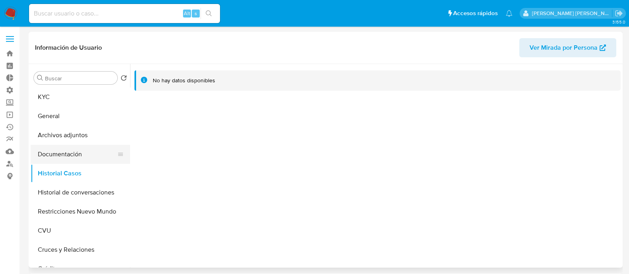
click at [78, 153] on button "Documentación" at bounding box center [77, 154] width 93 height 19
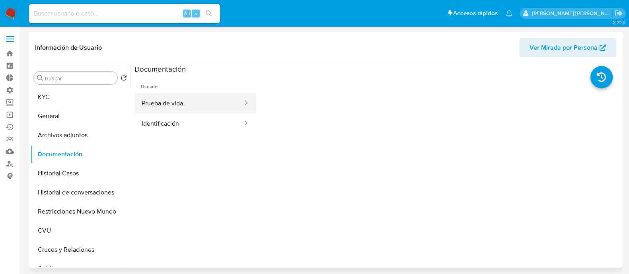
drag, startPoint x: 144, startPoint y: 92, endPoint x: 150, endPoint y: 100, distance: 9.4
click at [144, 92] on span "Usuario" at bounding box center [195, 83] width 122 height 19
click at [150, 101] on button "Prueba de vida" at bounding box center [188, 103] width 109 height 20
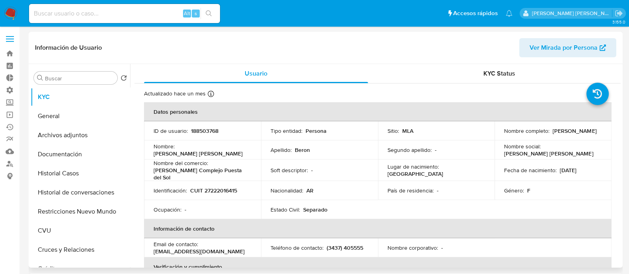
select select "10"
click at [54, 182] on button "Historial Casos" at bounding box center [80, 173] width 99 height 19
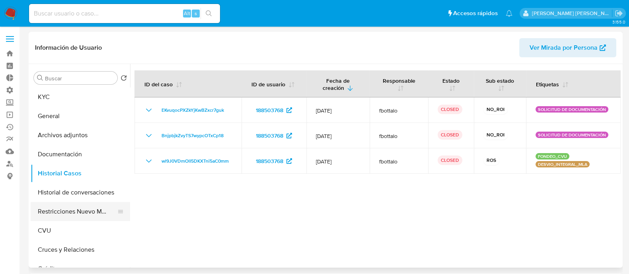
click at [72, 209] on button "Restricciones Nuevo Mundo" at bounding box center [77, 211] width 93 height 19
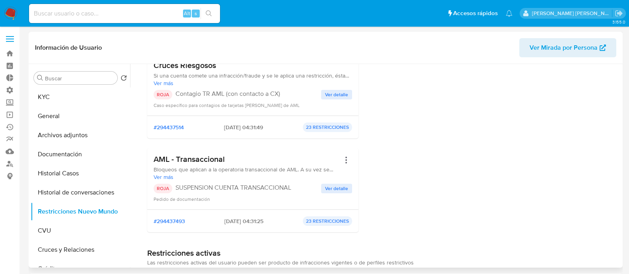
scroll to position [99, 0]
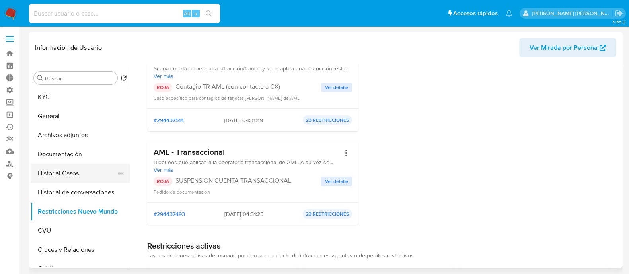
click at [103, 180] on button "Historial Casos" at bounding box center [77, 173] width 93 height 19
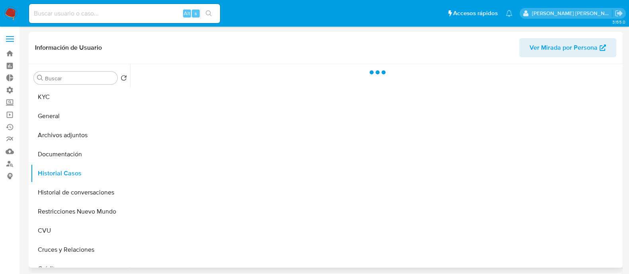
scroll to position [0, 0]
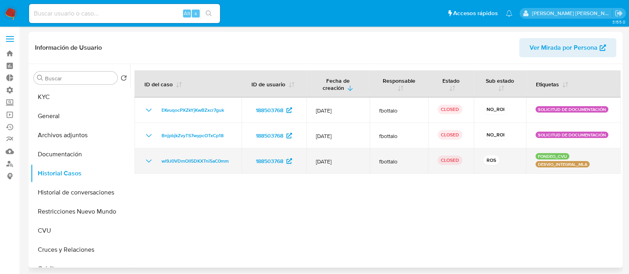
click at [142, 162] on td "wl9J0VDmOlI5DKXTni5aC0mm" at bounding box center [187, 160] width 107 height 25
click at [148, 162] on icon "Mostrar/Ocultar" at bounding box center [149, 161] width 6 height 3
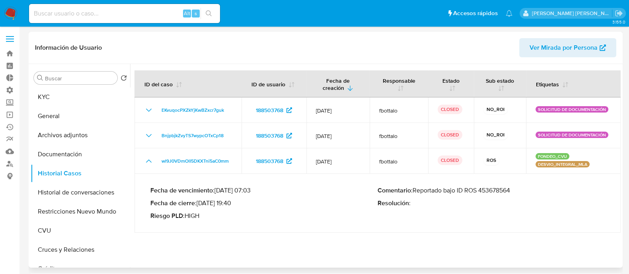
drag, startPoint x: 519, startPoint y: 189, endPoint x: 414, endPoint y: 189, distance: 105.5
click at [414, 189] on p "Comentario : Reportado bajo ID ROS 453678564" at bounding box center [491, 191] width 227 height 8
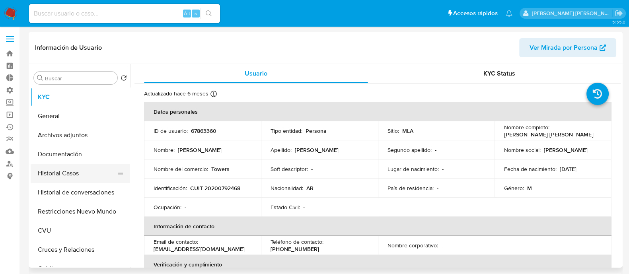
click at [78, 170] on button "Historial Casos" at bounding box center [77, 173] width 93 height 19
select select "10"
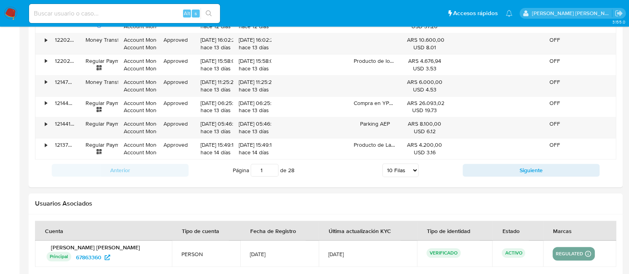
scroll to position [941, 0]
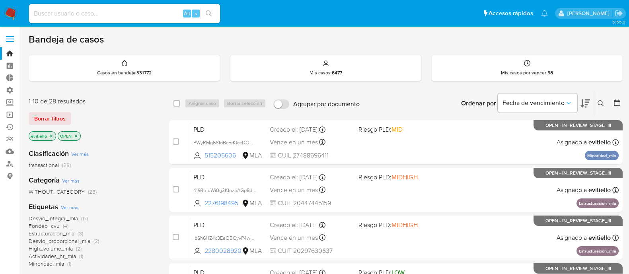
click at [64, 113] on span "Borrar filtros" at bounding box center [49, 118] width 31 height 11
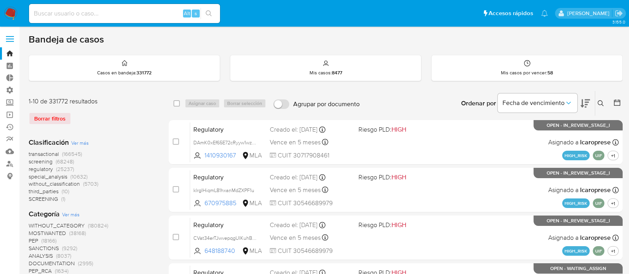
click at [606, 103] on button at bounding box center [601, 104] width 13 height 10
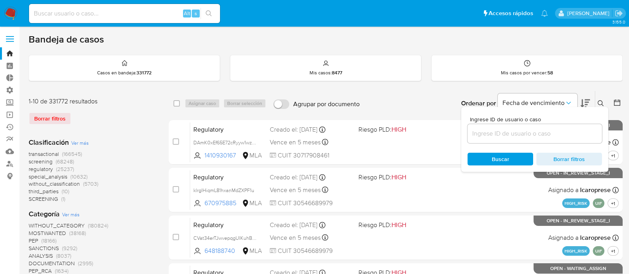
drag, startPoint x: 561, startPoint y: 146, endPoint x: 554, endPoint y: 139, distance: 9.9
click at [561, 144] on div "Ingrese ID de usuario o caso Buscar Borrar filtros" at bounding box center [534, 139] width 147 height 65
click at [554, 139] on div at bounding box center [535, 133] width 134 height 19
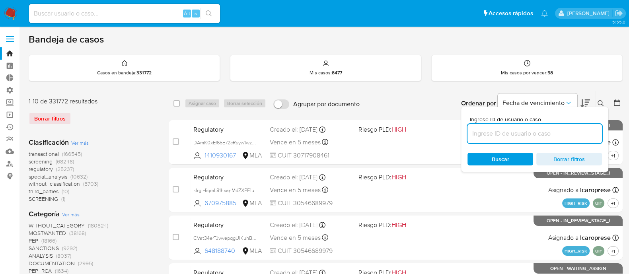
click at [557, 132] on input at bounding box center [535, 134] width 134 height 10
paste input "wjLw4U9IXn6ezxwnpaNzkD1y"
type input "wjLw4U9IXn6ezxwnpaNzkD1y"
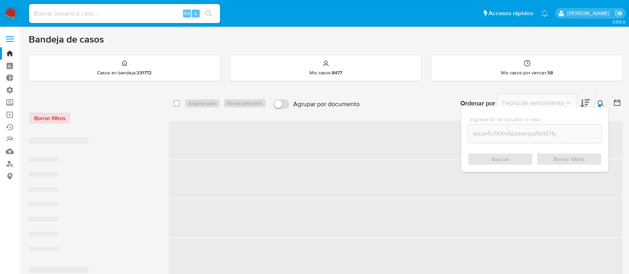
click at [599, 101] on icon at bounding box center [601, 103] width 6 height 6
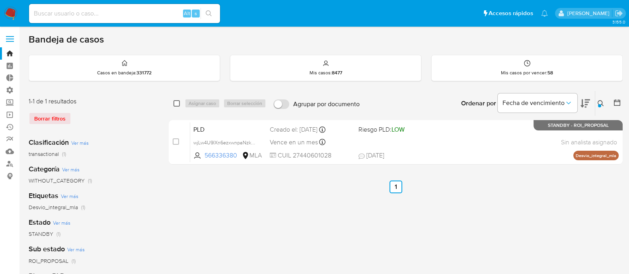
click at [177, 105] on input "checkbox" at bounding box center [176, 103] width 6 height 6
checkbox input "true"
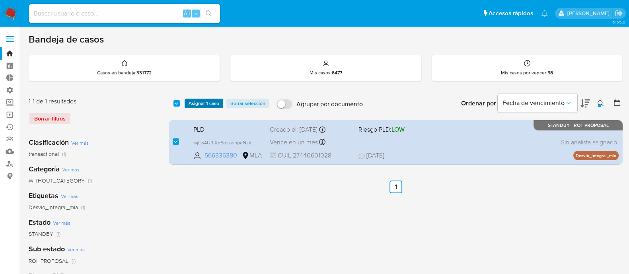
click at [201, 104] on span "Asignar 1 caso" at bounding box center [204, 103] width 31 height 8
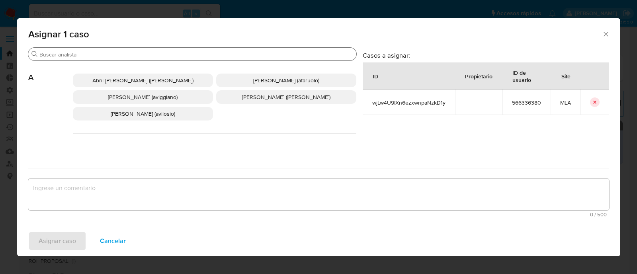
click at [115, 52] on input "Buscar" at bounding box center [196, 54] width 314 height 7
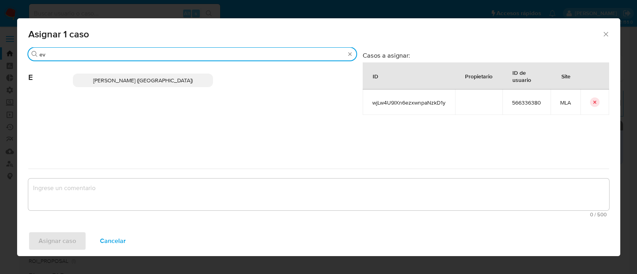
type input "ev"
click at [141, 80] on span "Emmanuel Hernan Vitiello (evitiello)" at bounding box center [142, 80] width 99 height 8
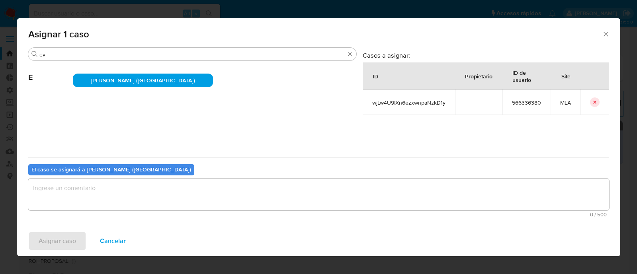
click at [90, 189] on textarea "assign-modal" at bounding box center [318, 195] width 581 height 32
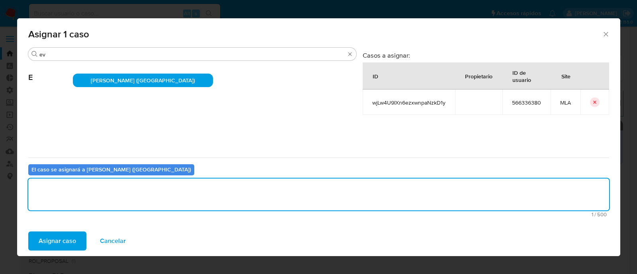
click at [72, 237] on span "Asignar caso" at bounding box center [57, 241] width 37 height 18
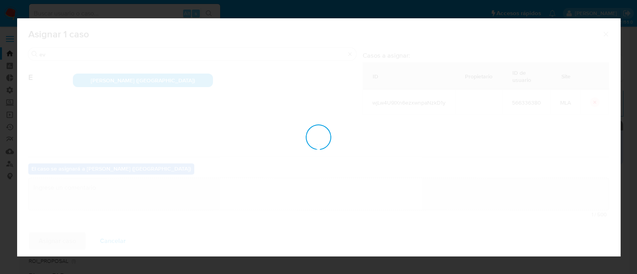
checkbox input "false"
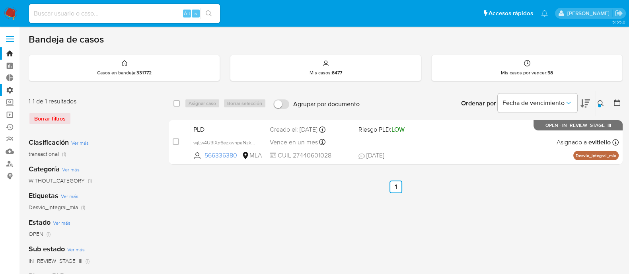
click at [10, 88] on label "Administración" at bounding box center [47, 90] width 95 height 12
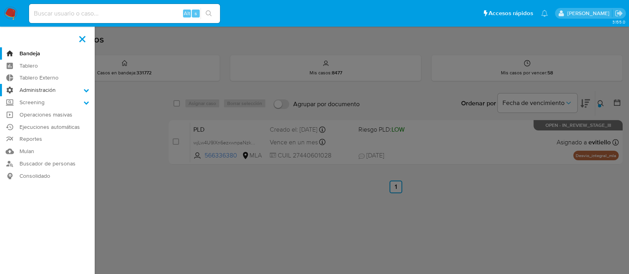
click at [0, 0] on input "Administración" at bounding box center [0, 0] width 0 height 0
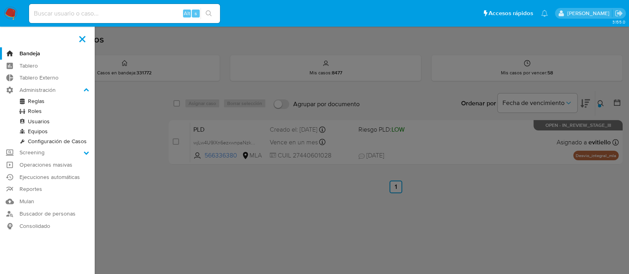
click at [38, 102] on link "Reglas" at bounding box center [47, 101] width 95 height 10
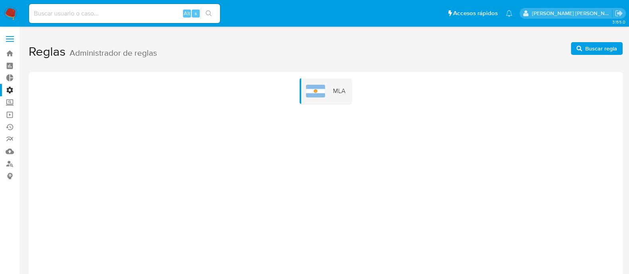
click at [8, 90] on label "Administración" at bounding box center [47, 90] width 95 height 12
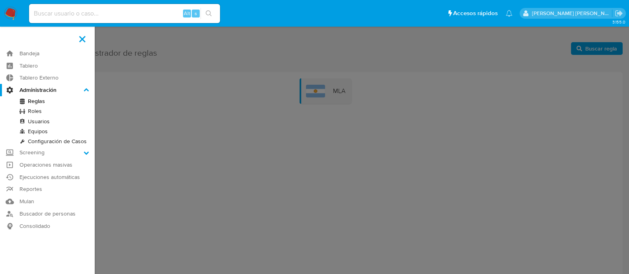
click at [0, 0] on input "Administración" at bounding box center [0, 0] width 0 height 0
click at [43, 140] on link "Configuración de Casos" at bounding box center [47, 141] width 95 height 10
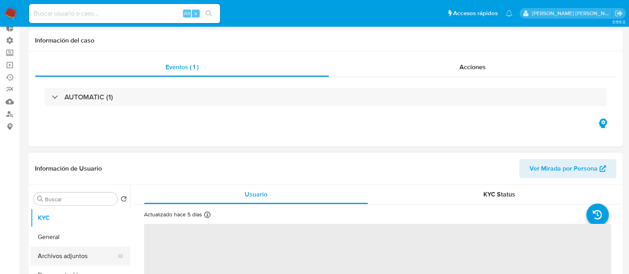
scroll to position [99, 0]
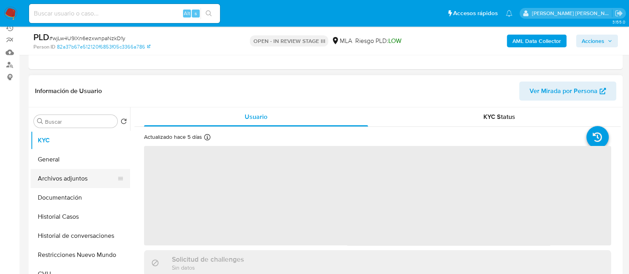
click at [87, 171] on button "Archivos adjuntos" at bounding box center [77, 178] width 93 height 19
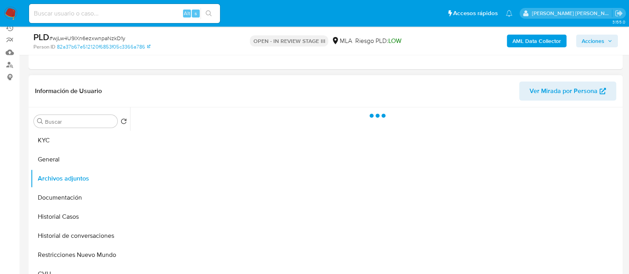
select select "10"
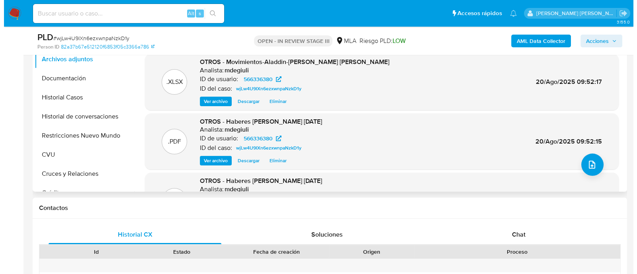
scroll to position [249, 0]
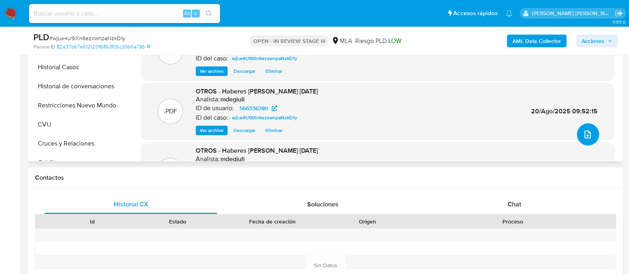
click at [581, 127] on button "upload-file" at bounding box center [588, 134] width 22 height 22
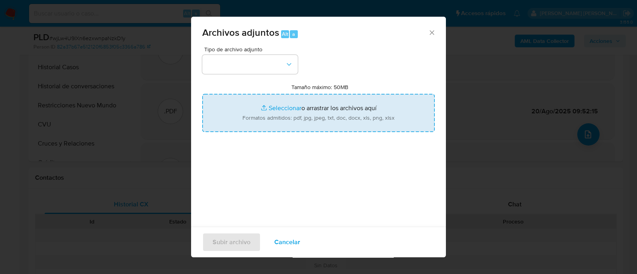
click at [358, 110] on input "Tamaño máximo: 50MB Seleccionar archivos" at bounding box center [318, 113] width 232 height 38
type input "C:\fakepath\Caselog wjLw4U9IXn6ezxwnpaNzkD1y.docx"
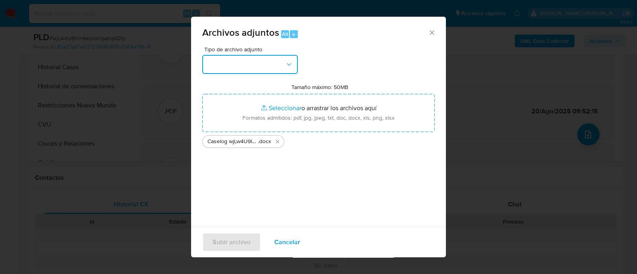
click at [268, 55] on button "button" at bounding box center [250, 64] width 96 height 19
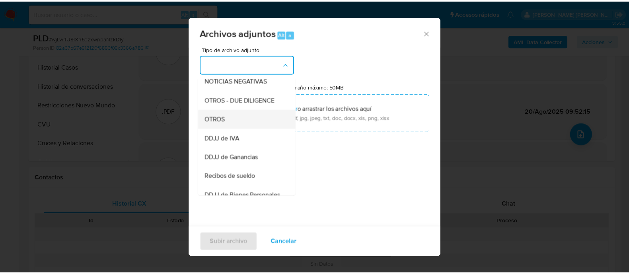
scroll to position [99, 0]
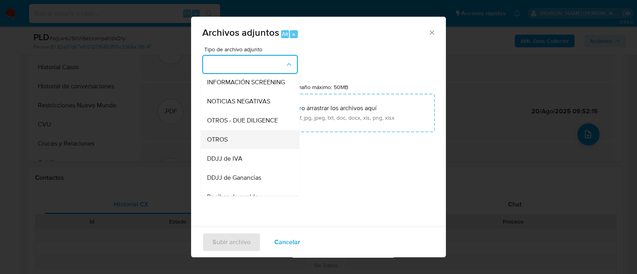
click at [243, 146] on div "OTROS" at bounding box center [247, 139] width 81 height 19
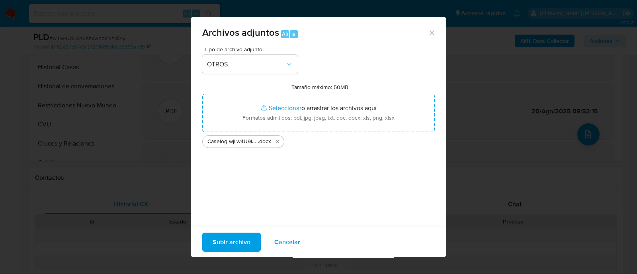
click at [233, 238] on span "Subir archivo" at bounding box center [231, 243] width 38 height 18
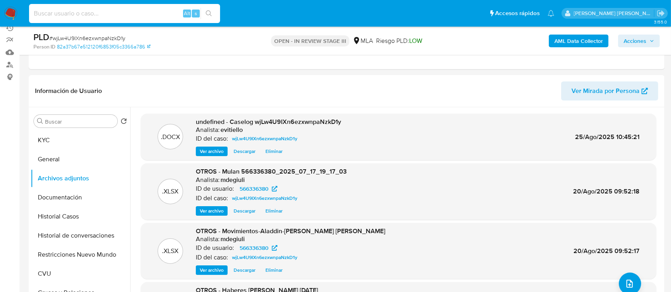
click at [159, 16] on input at bounding box center [124, 13] width 191 height 10
paste input "luSb8PgMv5ONtRKvIwHgpRMS"
type input "luSb8PgMv5ONtRKvIwHgpRMS"
click at [211, 14] on icon "search-icon" at bounding box center [209, 13] width 6 height 6
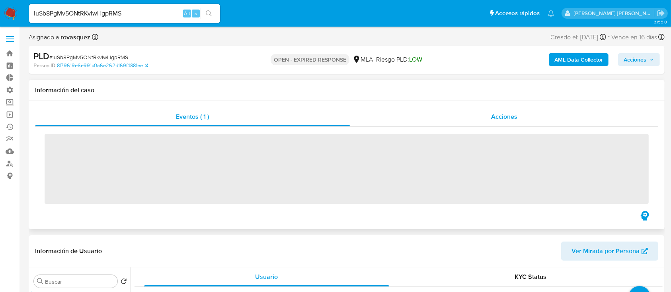
click at [517, 112] on span "Acciones" at bounding box center [504, 116] width 26 height 9
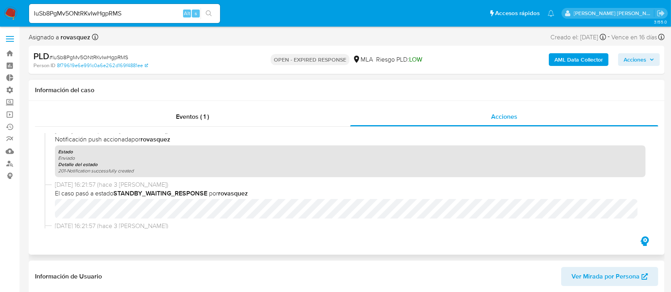
select select "10"
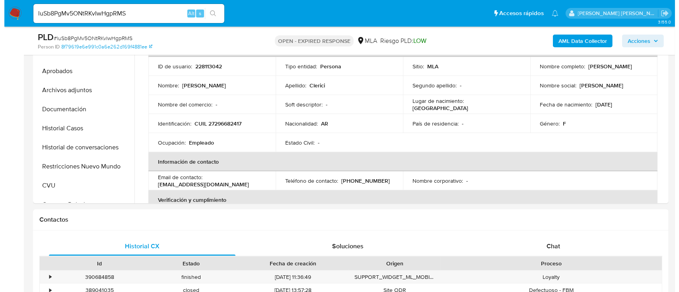
scroll to position [159, 0]
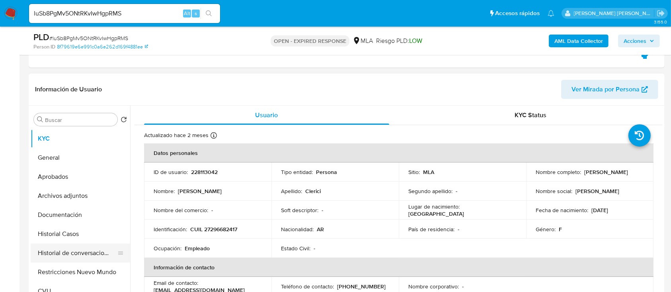
click at [82, 255] on button "Historial de conversaciones" at bounding box center [77, 253] width 93 height 19
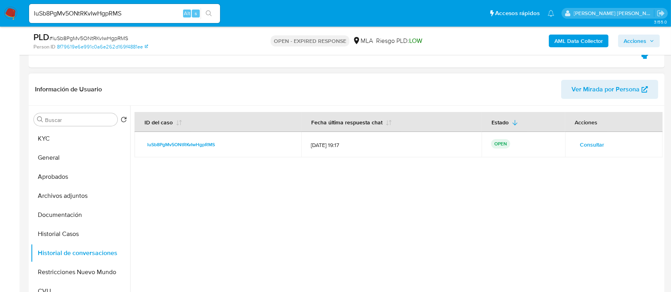
click at [565, 140] on td "Consultar" at bounding box center [613, 144] width 97 height 25
click at [585, 145] on span "Consultar" at bounding box center [592, 144] width 24 height 11
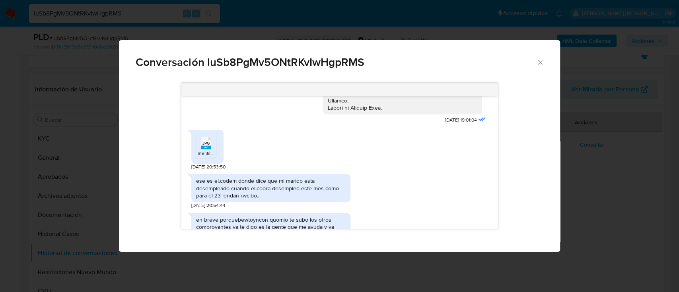
scroll to position [1326, 0]
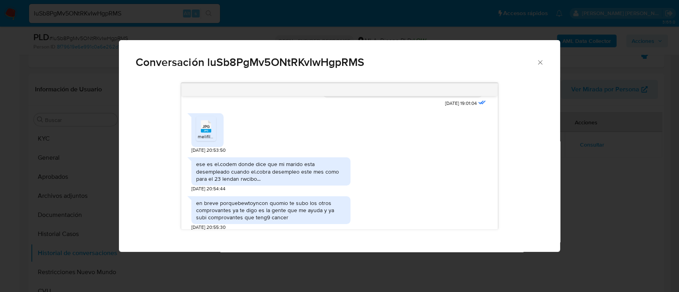
click at [208, 130] on rect "Comunicación" at bounding box center [206, 131] width 10 height 4
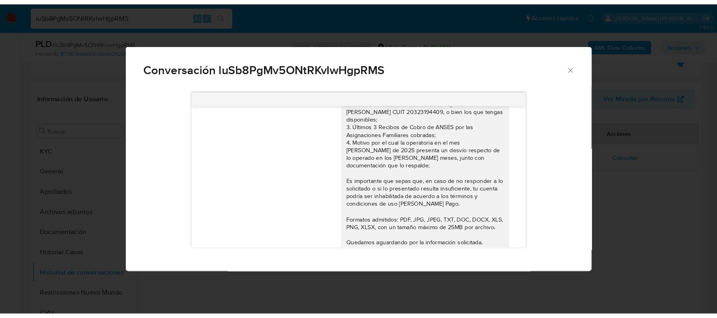
scroll to position [1904, 0]
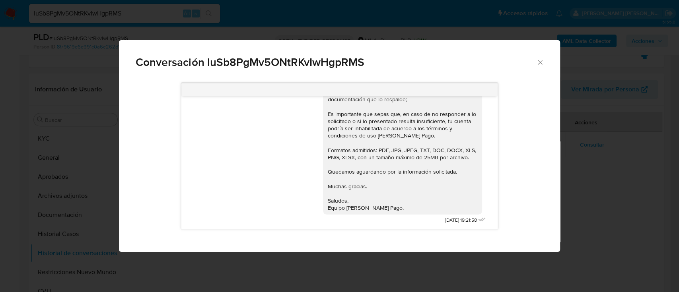
click at [95, 178] on div "Conversación luSb8PgMv5ONtRKvIwHgpRMS 18/06/2025 18:01:17 Hola, Esperamos que t…" at bounding box center [339, 146] width 679 height 292
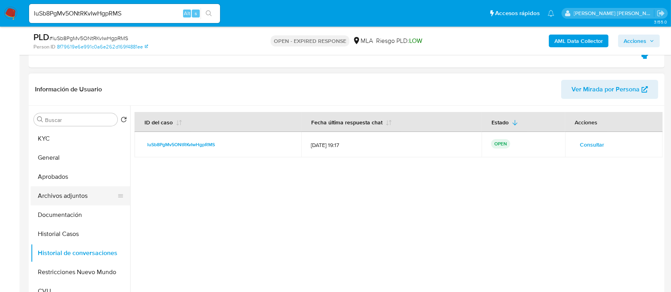
click at [72, 194] on button "Archivos adjuntos" at bounding box center [77, 196] width 93 height 19
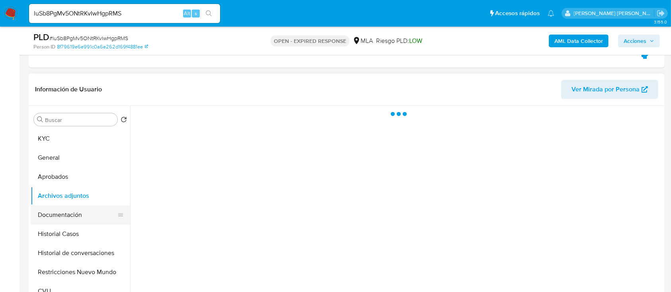
click at [67, 220] on button "Documentación" at bounding box center [77, 215] width 93 height 19
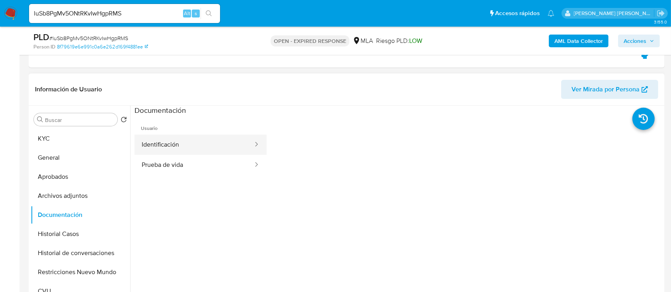
click at [226, 140] on button "Identificación" at bounding box center [193, 145] width 119 height 20
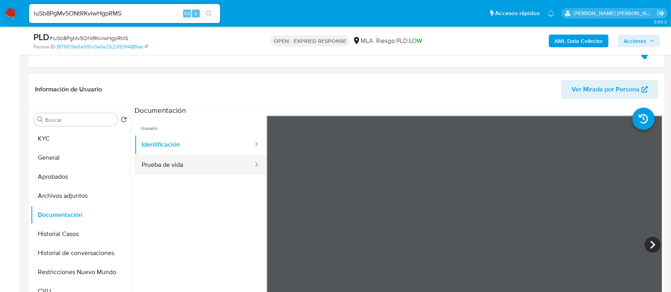
click at [230, 167] on button "Prueba de vida" at bounding box center [193, 165] width 119 height 20
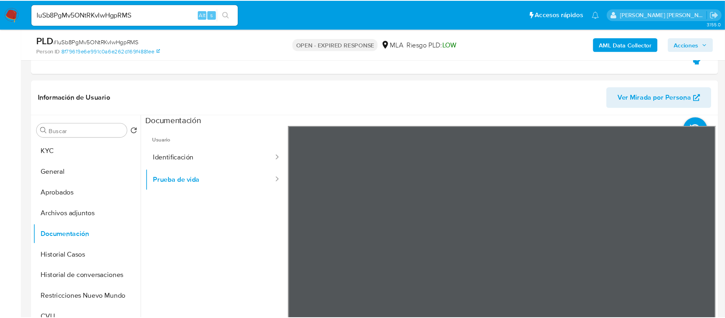
scroll to position [53, 0]
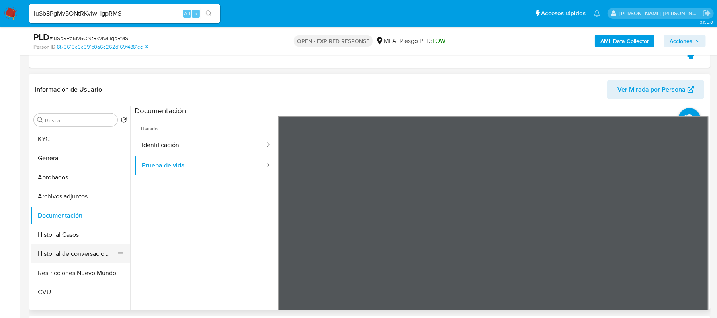
click at [73, 247] on button "Historial de conversaciones" at bounding box center [77, 253] width 93 height 19
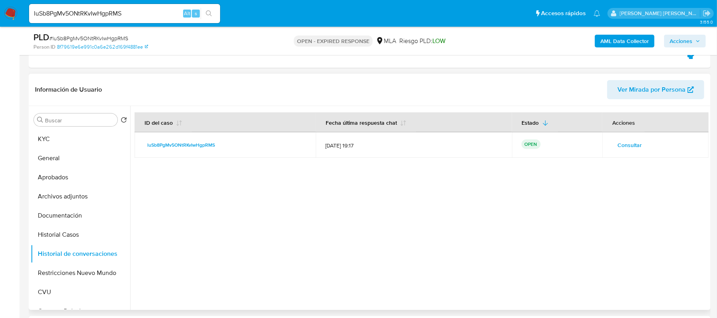
click at [634, 142] on span "Consultar" at bounding box center [629, 144] width 24 height 11
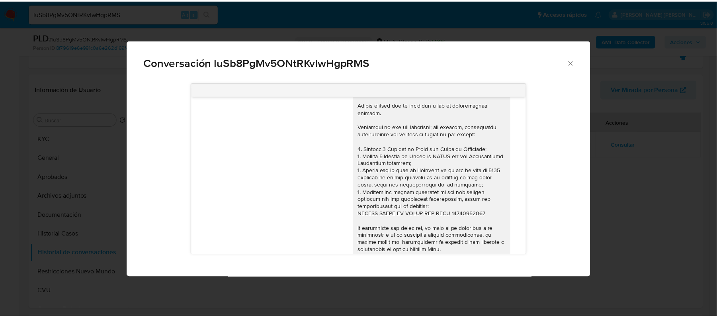
scroll to position [481, 0]
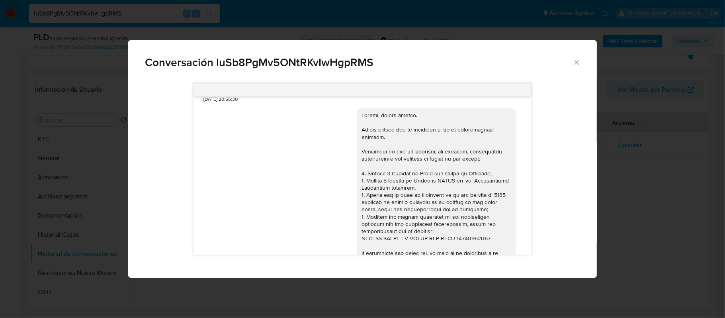
click at [618, 196] on div "Conversación luSb8PgMv5ONtRKvIwHgpRMS a ver ya les explique que soy paciente on…" at bounding box center [362, 159] width 725 height 318
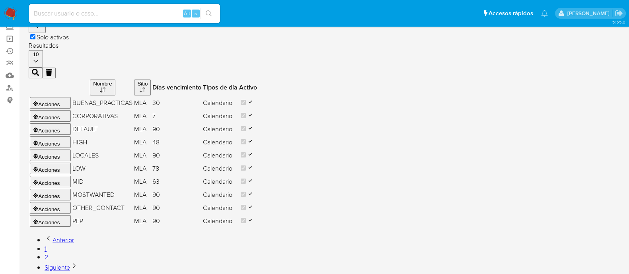
scroll to position [76, 0]
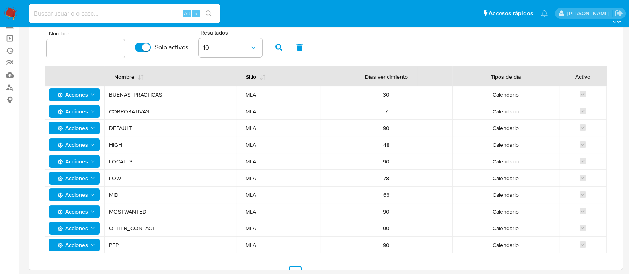
click at [80, 145] on span "Acciones" at bounding box center [71, 144] width 33 height 13
click at [78, 166] on button "Ver registros" at bounding box center [75, 164] width 72 height 19
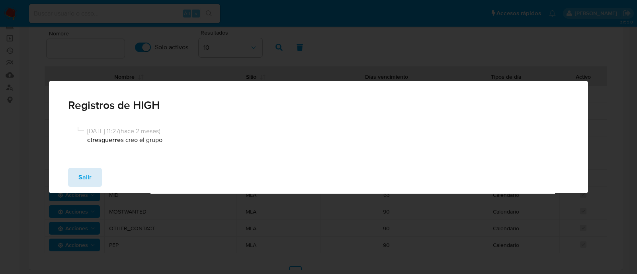
click at [90, 176] on span "Salir" at bounding box center [84, 178] width 13 height 18
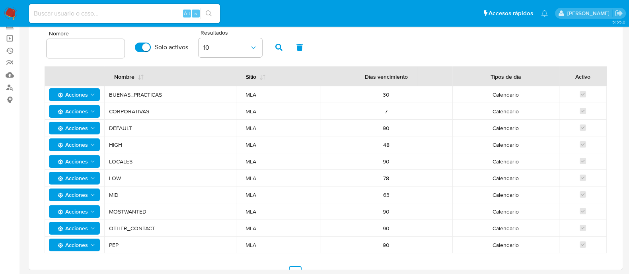
click at [84, 176] on span "Acciones" at bounding box center [71, 178] width 33 height 13
click at [85, 191] on button "Ver registros" at bounding box center [75, 198] width 72 height 19
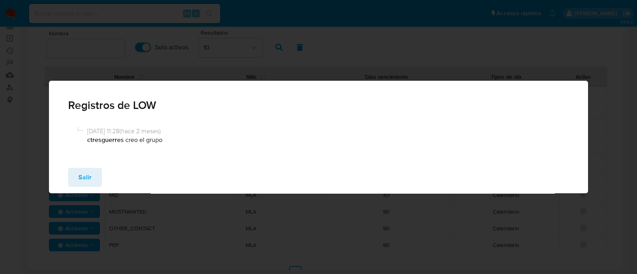
click at [419, 59] on div "Registros de LOW [DATE] 11:28 ( [DATE] ) ctresguerres creo el grupo Salir" at bounding box center [318, 137] width 637 height 274
click at [91, 175] on button "Salir" at bounding box center [85, 177] width 34 height 19
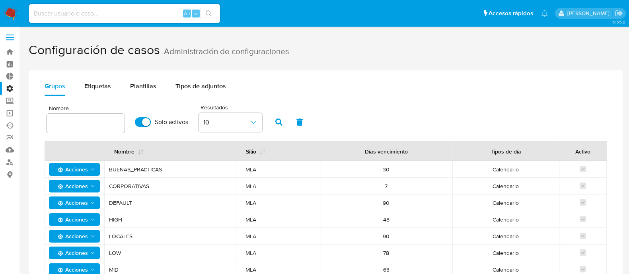
scroll to position [0, 0]
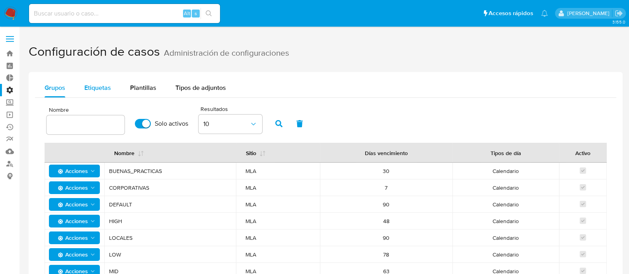
click at [105, 88] on span "Etiquetas" at bounding box center [97, 87] width 27 height 9
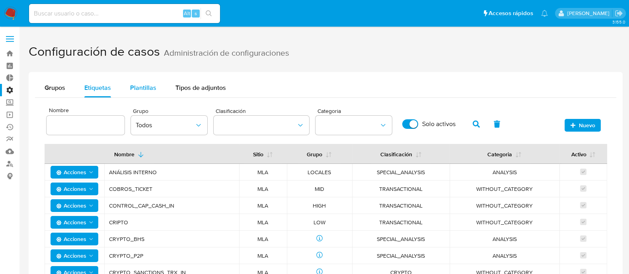
click at [162, 88] on button "Plantillas" at bounding box center [143, 87] width 45 height 19
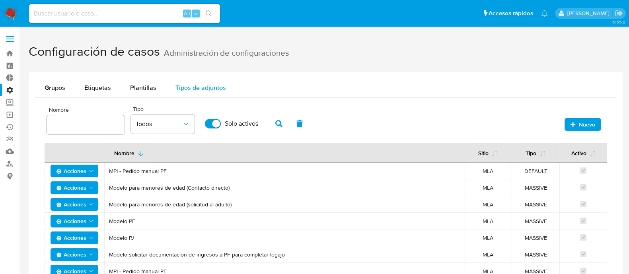
click at [185, 87] on span "Tipos de adjuntos" at bounding box center [200, 87] width 51 height 9
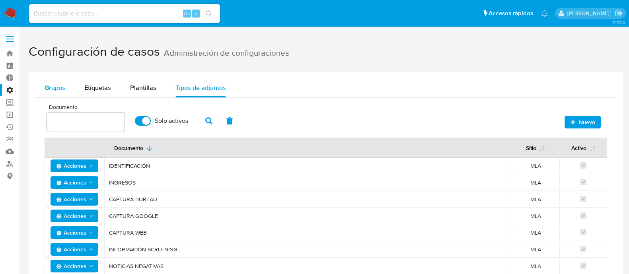
click at [66, 86] on button "Grupos" at bounding box center [55, 87] width 40 height 19
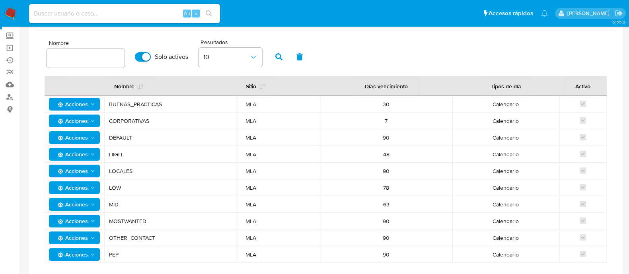
scroll to position [76, 0]
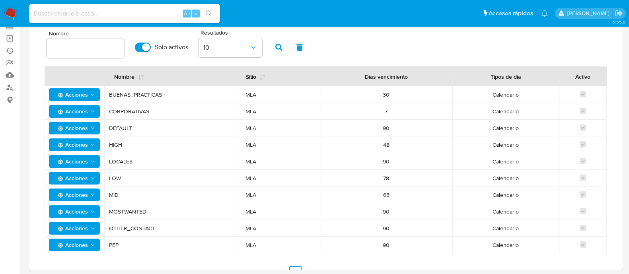
type button "0"
click at [95, 194] on icon "Acciones" at bounding box center [93, 195] width 6 height 6
click at [82, 210] on button "Ver registros" at bounding box center [75, 214] width 72 height 19
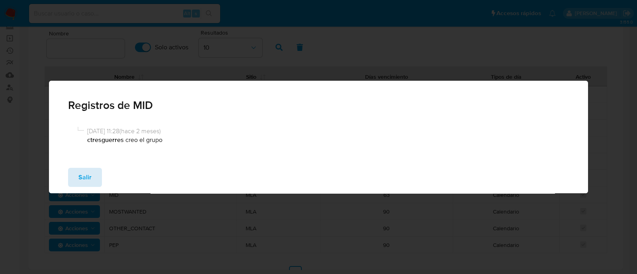
click at [88, 179] on span "Salir" at bounding box center [84, 178] width 13 height 18
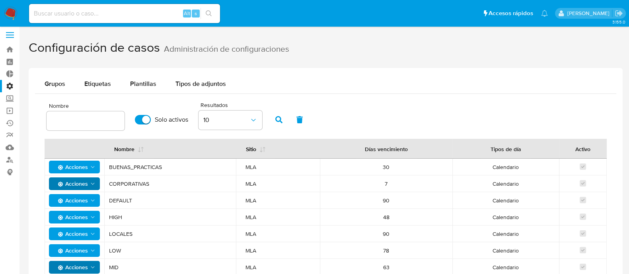
scroll to position [0, 0]
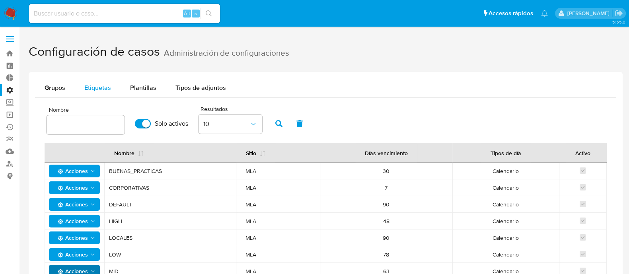
click at [106, 87] on span "Etiquetas" at bounding box center [97, 87] width 27 height 9
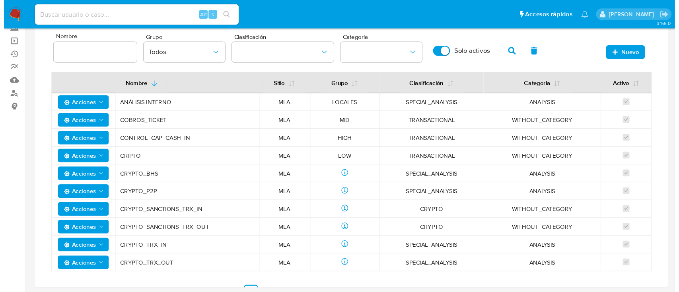
scroll to position [76, 0]
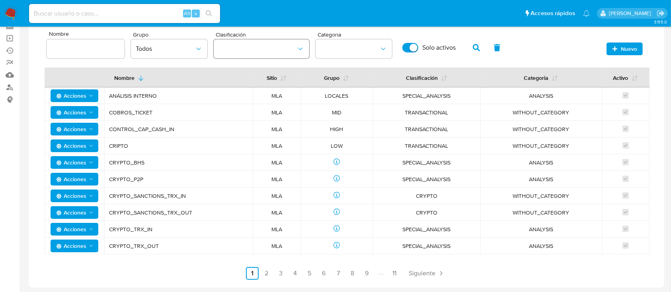
click at [279, 48] on button "classification" at bounding box center [262, 48] width 96 height 19
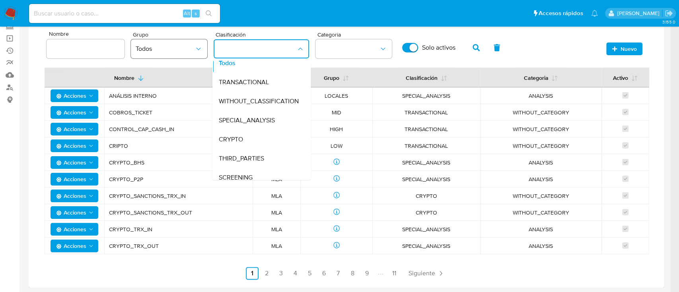
scroll to position [0, 0]
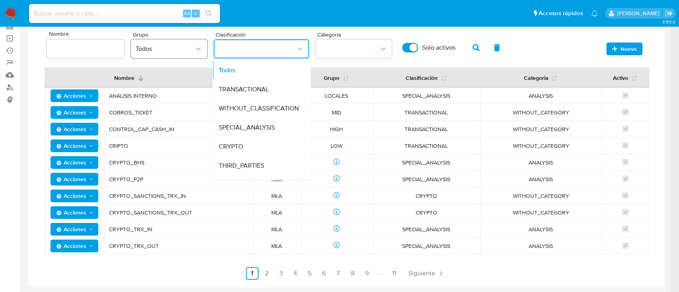
click at [178, 47] on span "Todos" at bounding box center [165, 49] width 59 height 8
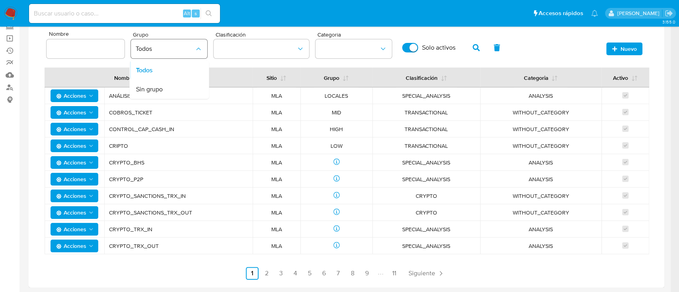
click at [178, 47] on span "Todos" at bounding box center [165, 49] width 59 height 8
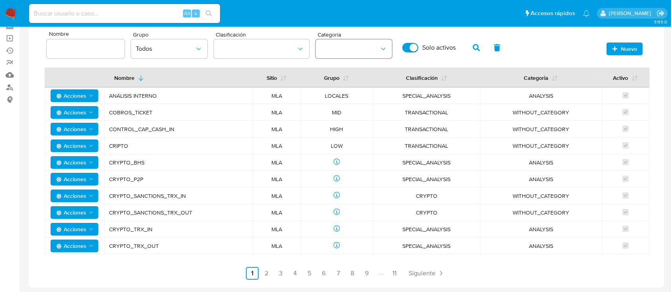
click at [345, 45] on button "category" at bounding box center [354, 48] width 76 height 19
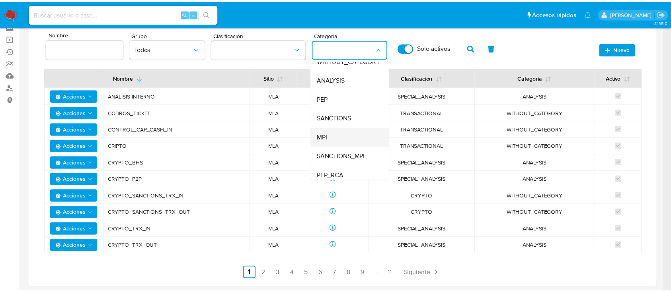
scroll to position [52, 0]
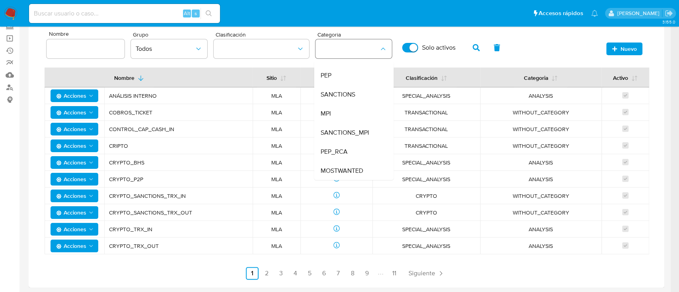
click at [351, 43] on button "category" at bounding box center [354, 48] width 76 height 19
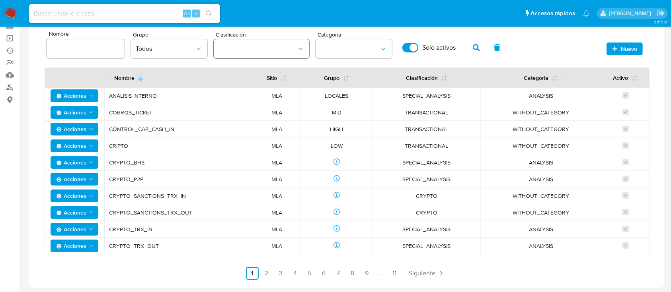
click at [300, 43] on button "classification" at bounding box center [262, 48] width 96 height 19
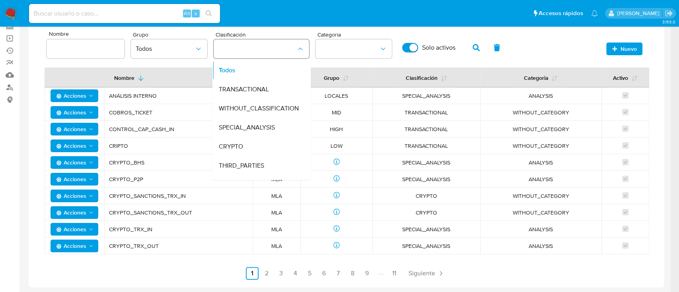
click at [300, 43] on button "classification" at bounding box center [262, 48] width 96 height 19
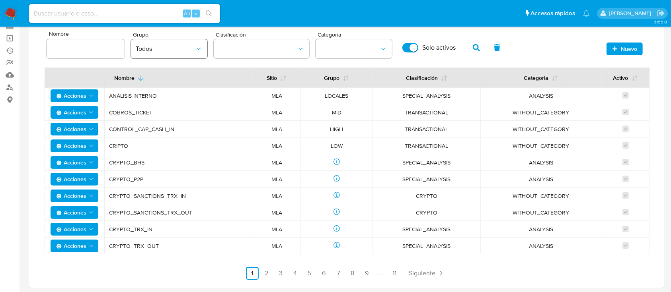
click at [180, 45] on span "Todos" at bounding box center [165, 49] width 59 height 8
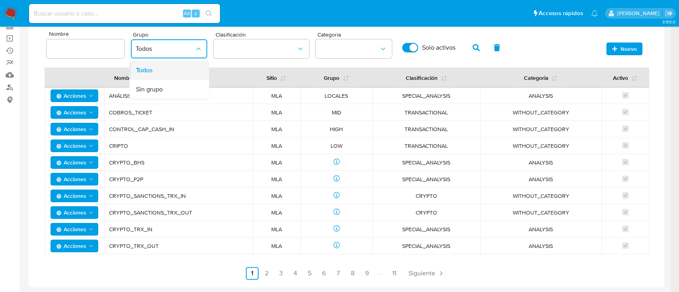
click at [179, 72] on div "Todos" at bounding box center [167, 70] width 62 height 19
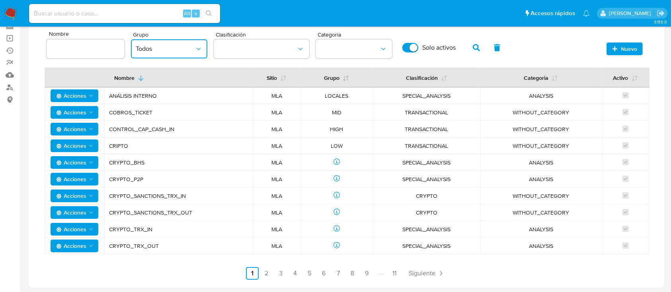
click at [346, 77] on icon at bounding box center [347, 78] width 3 height 5
click at [346, 77] on icon at bounding box center [346, 78] width 6 height 6
click at [267, 272] on link "2" at bounding box center [266, 273] width 13 height 13
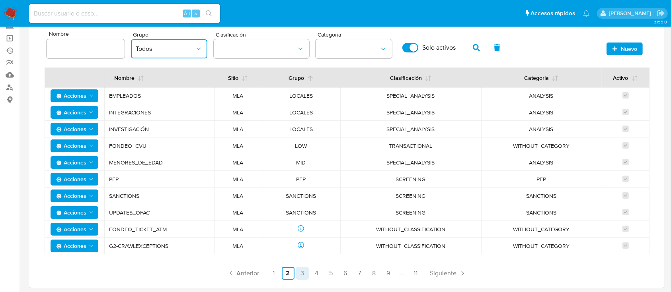
click at [298, 273] on link "3" at bounding box center [302, 273] width 13 height 13
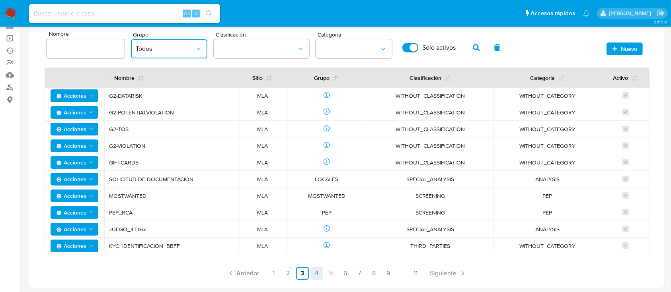
click at [321, 272] on link "4" at bounding box center [316, 273] width 13 height 13
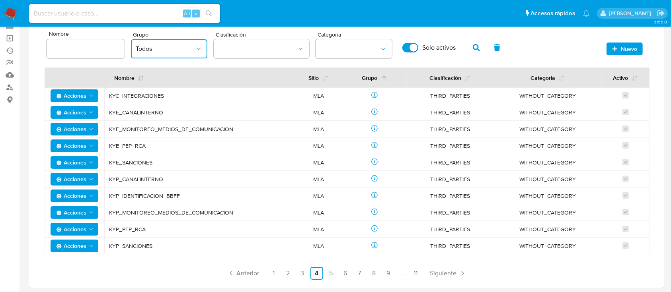
click at [352, 273] on ul "Anterior 1 2 3 4 5 6 7 8 9 11 Siguiente" at bounding box center [347, 273] width 604 height 13
click at [345, 274] on link "6" at bounding box center [345, 273] width 13 height 13
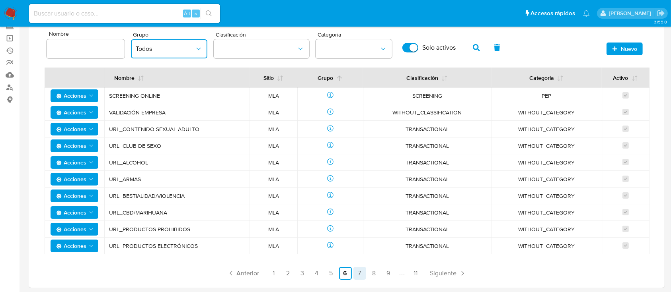
click at [362, 274] on link "7" at bounding box center [359, 273] width 13 height 13
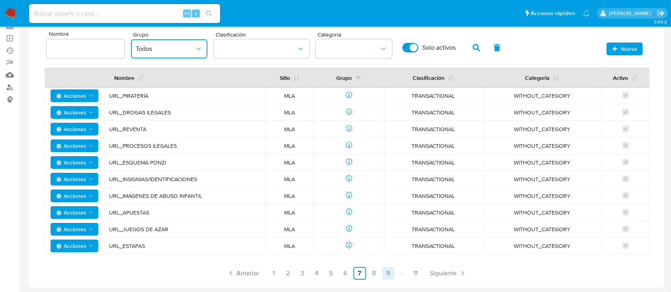
click at [388, 274] on link "9" at bounding box center [388, 273] width 13 height 13
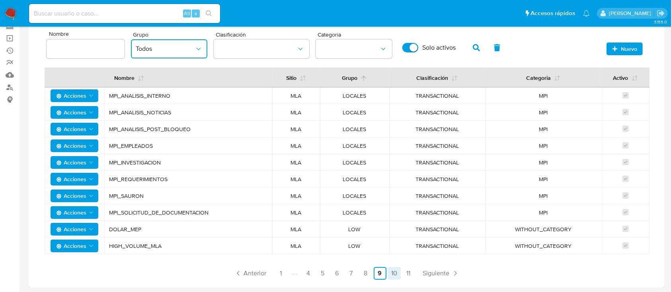
click at [393, 274] on link "10" at bounding box center [394, 273] width 13 height 13
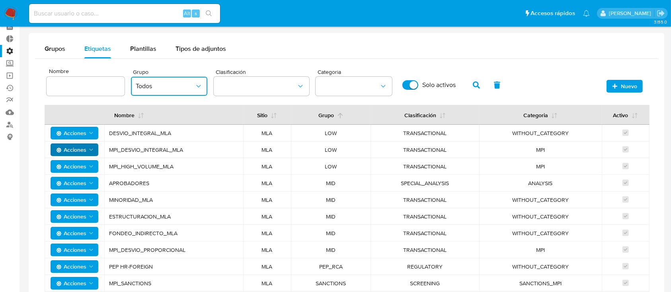
scroll to position [76, 0]
